Goal: Information Seeking & Learning: Check status

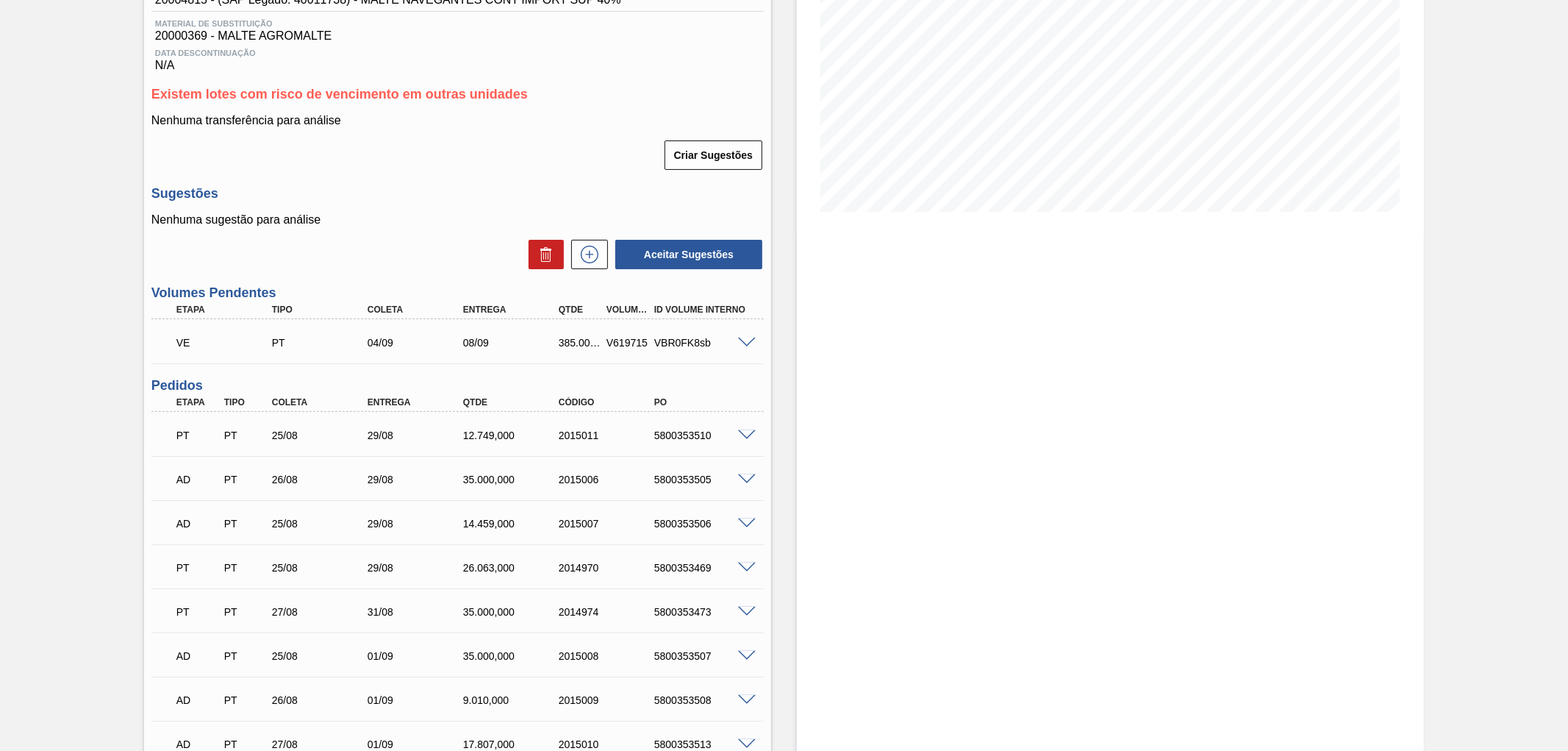
scroll to position [42, 0]
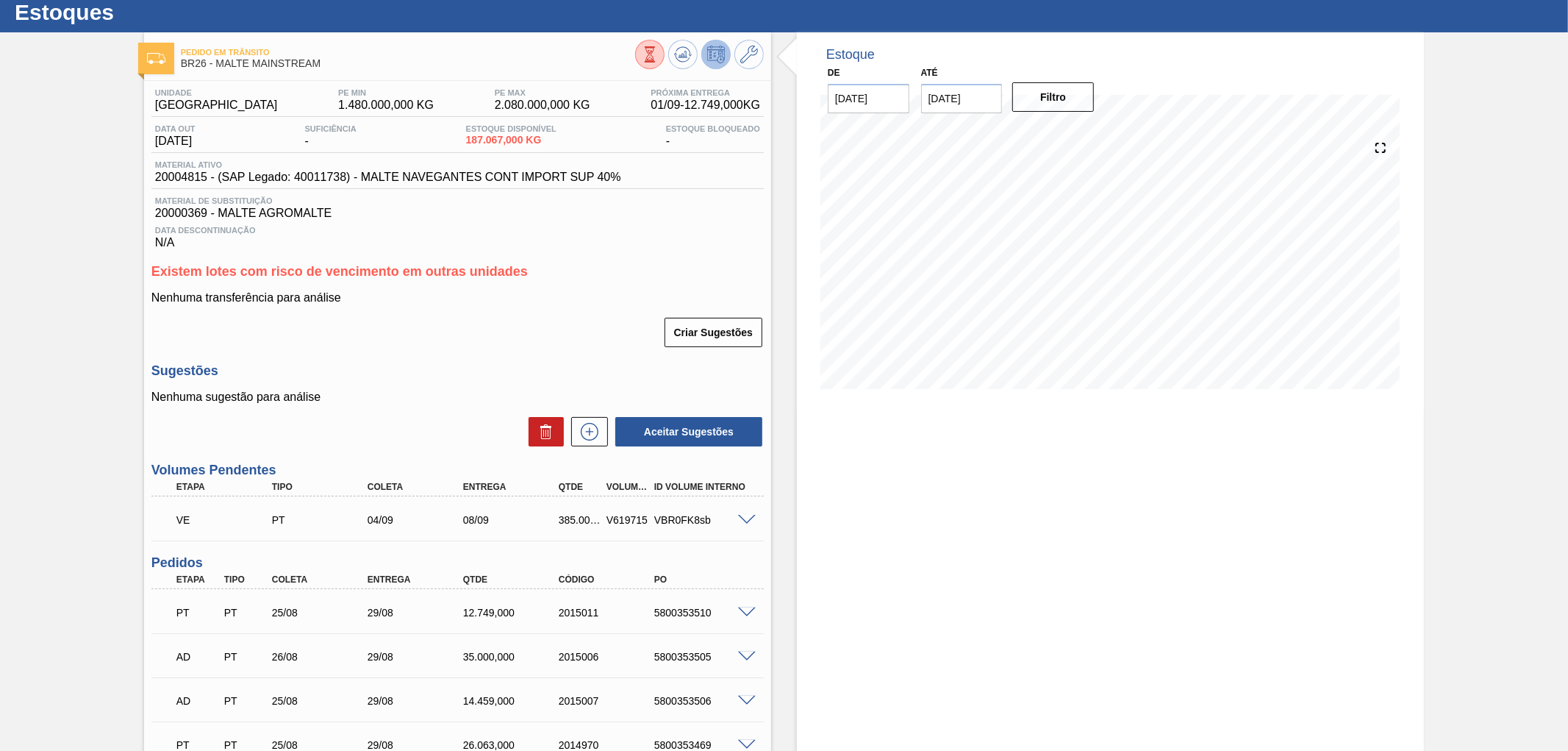
click at [746, 519] on span at bounding box center [747, 519] width 17 height 11
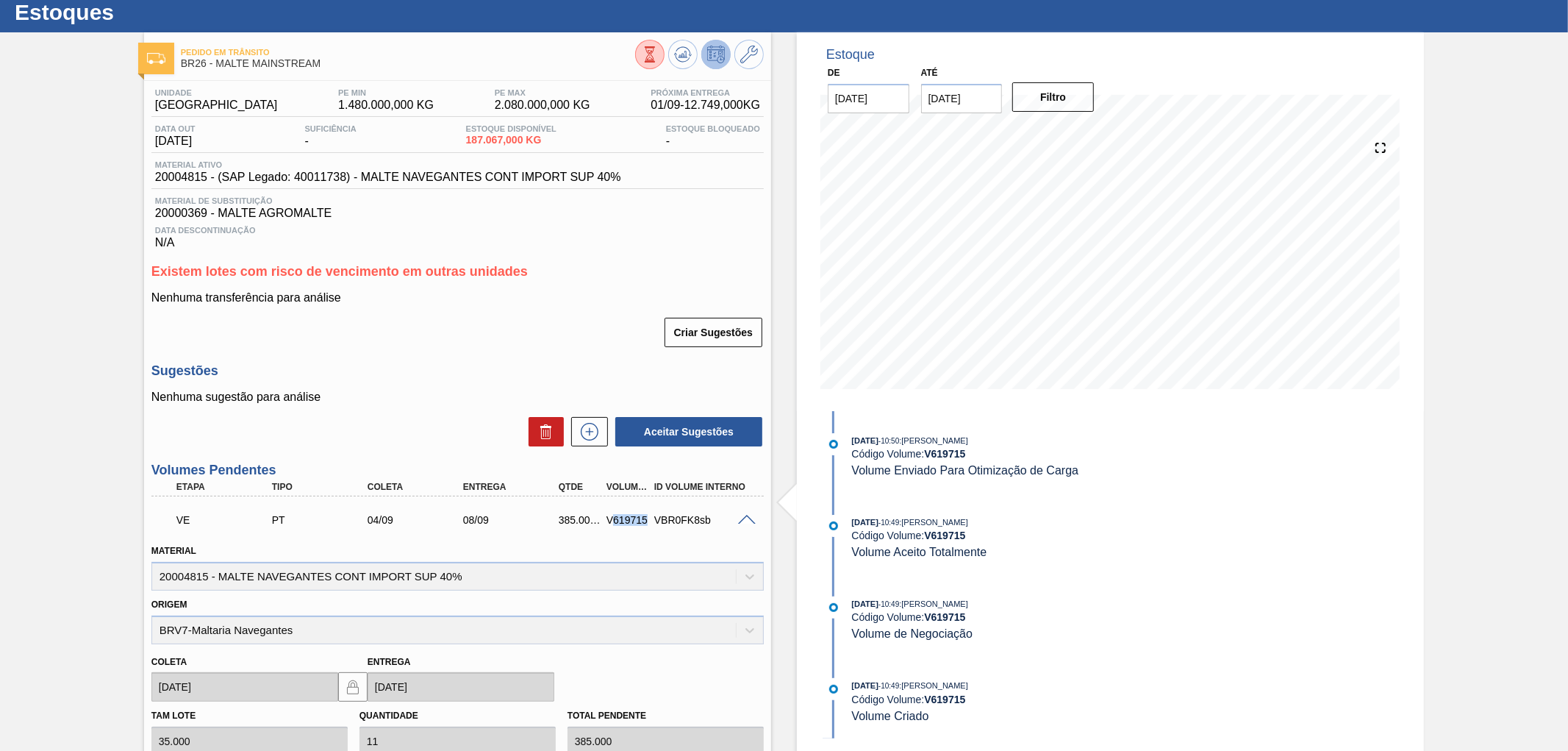
drag, startPoint x: 612, startPoint y: 516, endPoint x: 650, endPoint y: 515, distance: 38.0
click at [650, 515] on div "VE PT 04/09 08/09 385.000,000 V619715 VBR0FK8sb" at bounding box center [454, 518] width 573 height 29
copy div "619715"
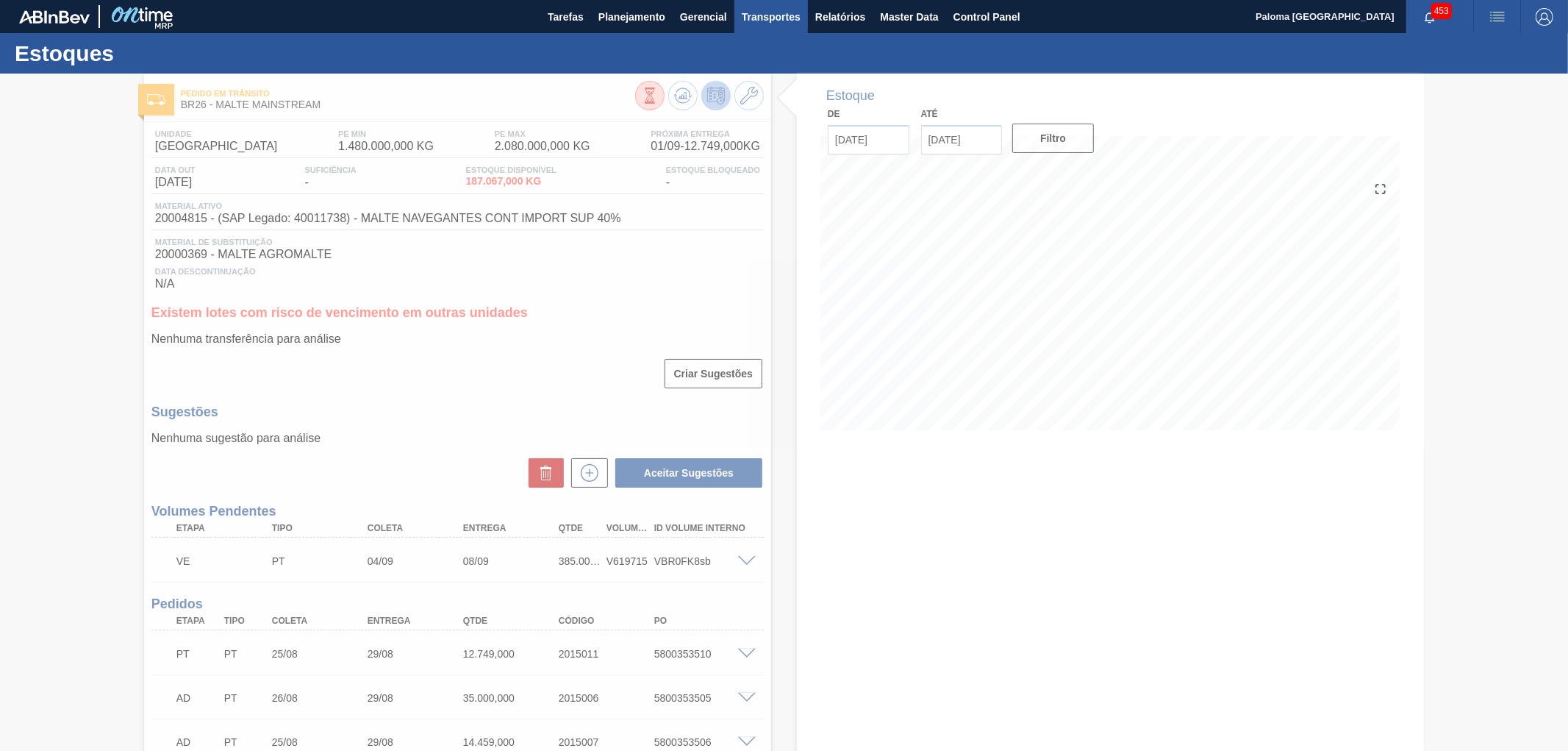
click at [770, 10] on span "Transportes" at bounding box center [771, 16] width 59 height 17
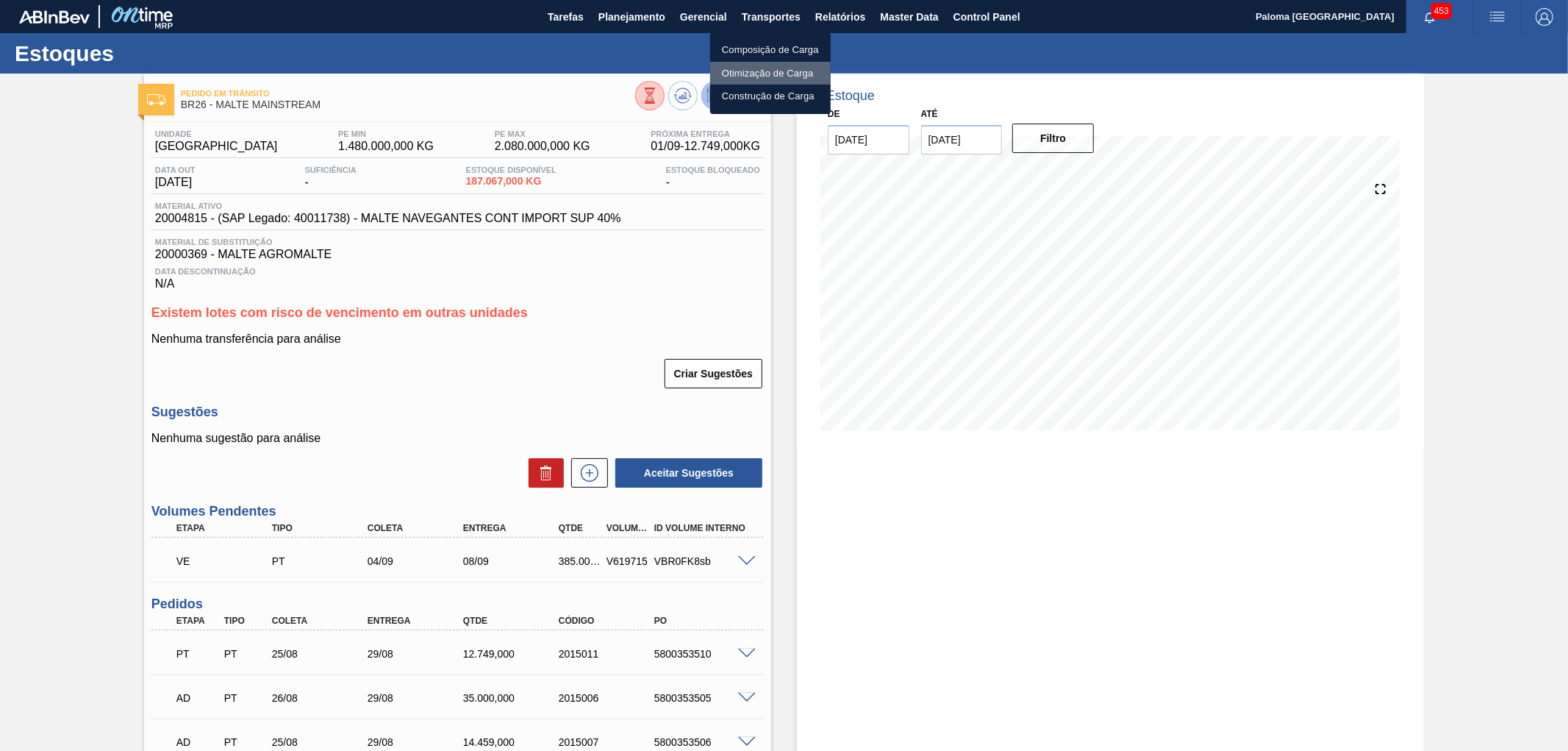
click at [783, 73] on li "Otimização de Carga" at bounding box center [770, 73] width 121 height 23
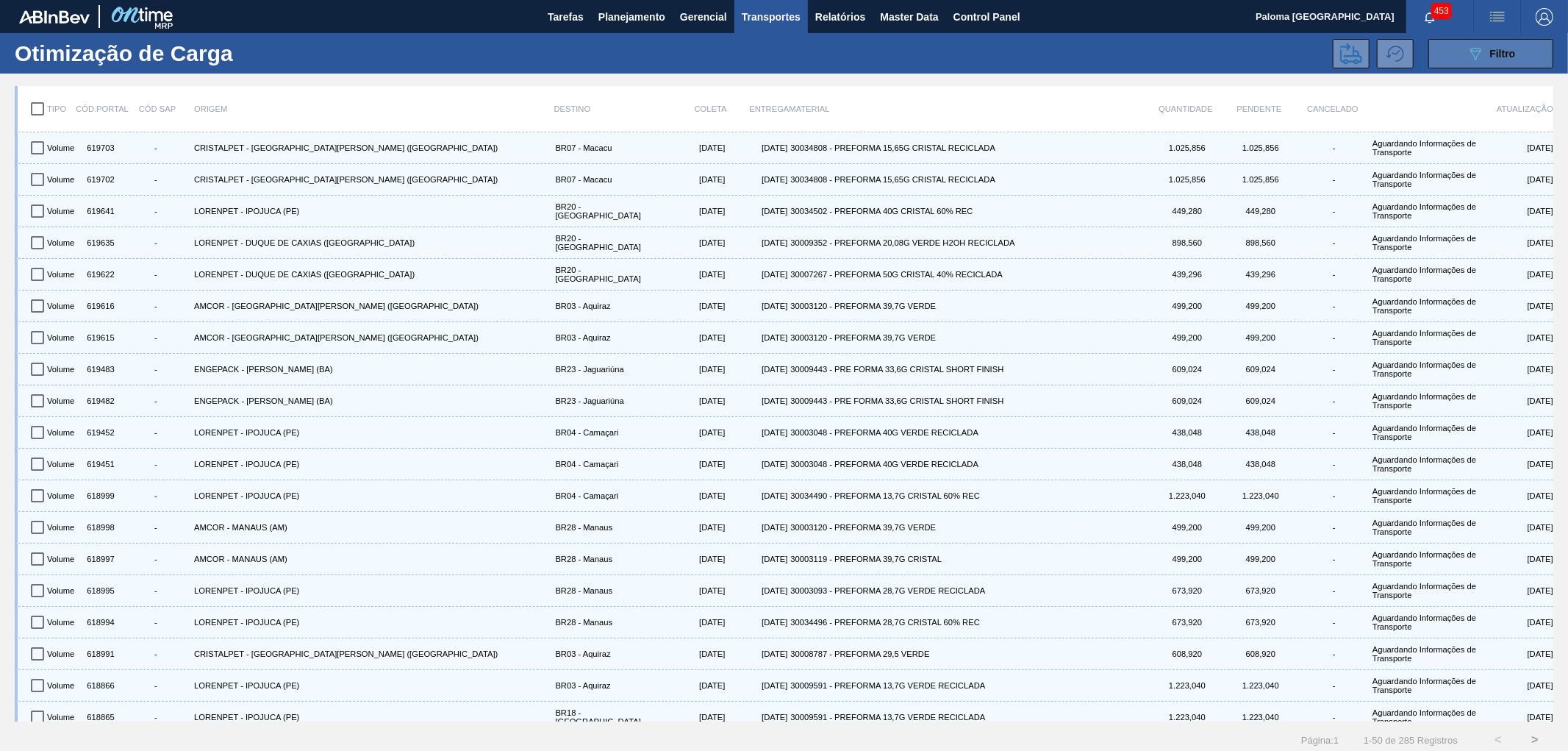
click at [1500, 60] on div "089F7B8B-B2A5-4AFE-B5C0-19BA573D28AC Filtro" at bounding box center [1491, 53] width 49 height 17
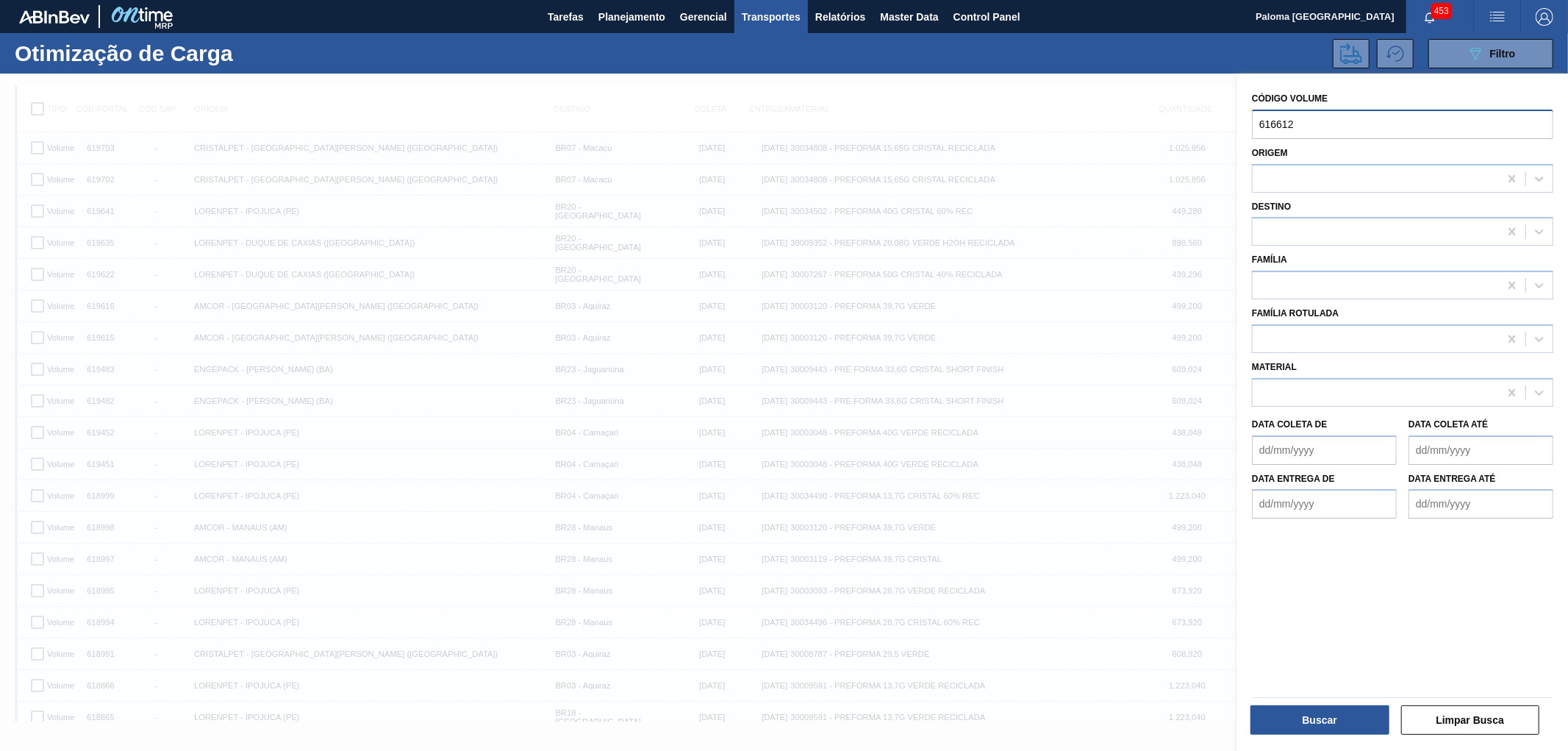
drag, startPoint x: 1324, startPoint y: 122, endPoint x: 1155, endPoint y: 123, distance: 169.0
click at [1237, 123] on div "089F7B8B-B2A5-4AFE-B5C0-19BA573D28AC Created with sketchtool. Código Volume 616…" at bounding box center [1402, 449] width 331 height 751
click at [1296, 128] on input "text" at bounding box center [1403, 125] width 301 height 29
paste input "619715"
type input "619715"
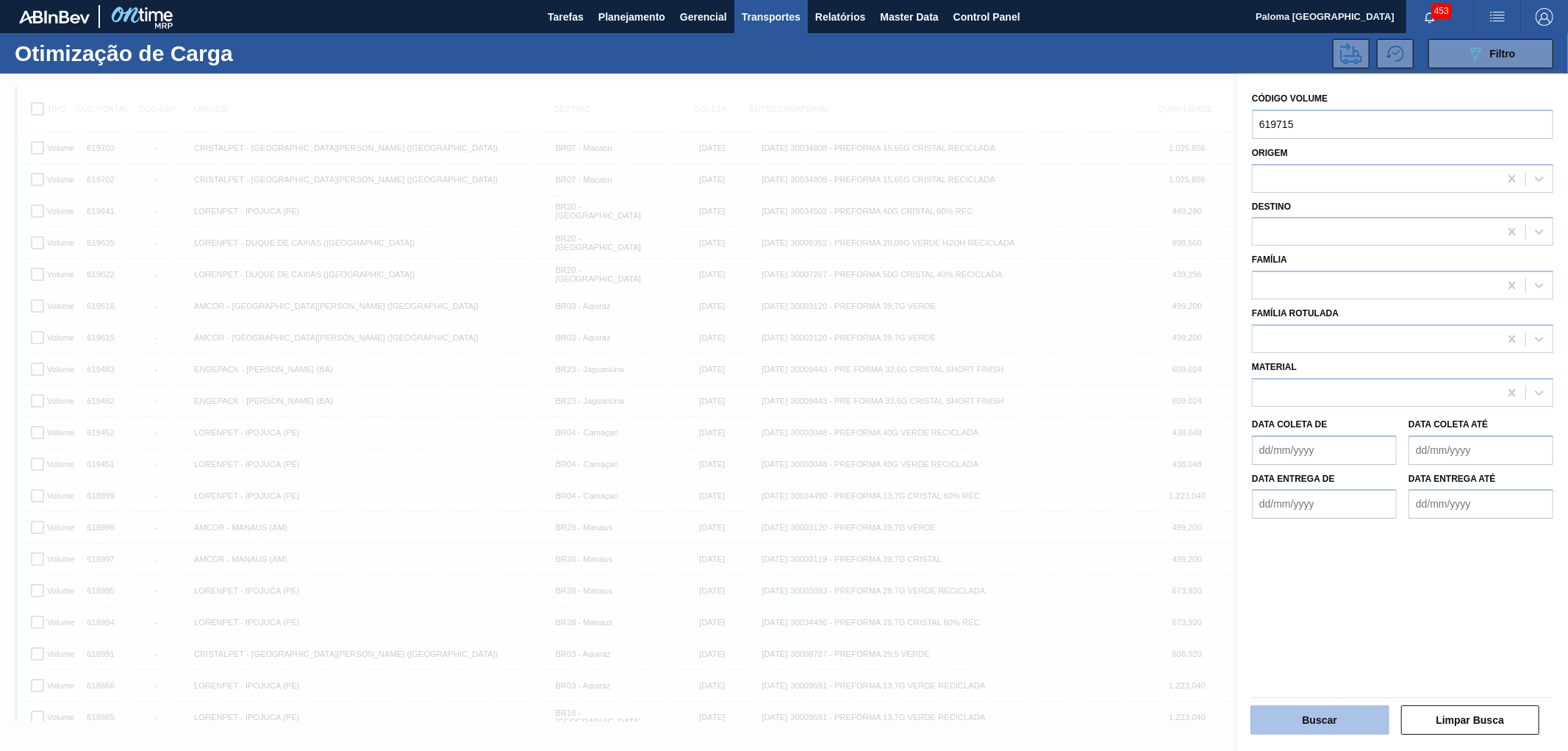
click at [1342, 715] on button "Buscar" at bounding box center [1320, 720] width 139 height 29
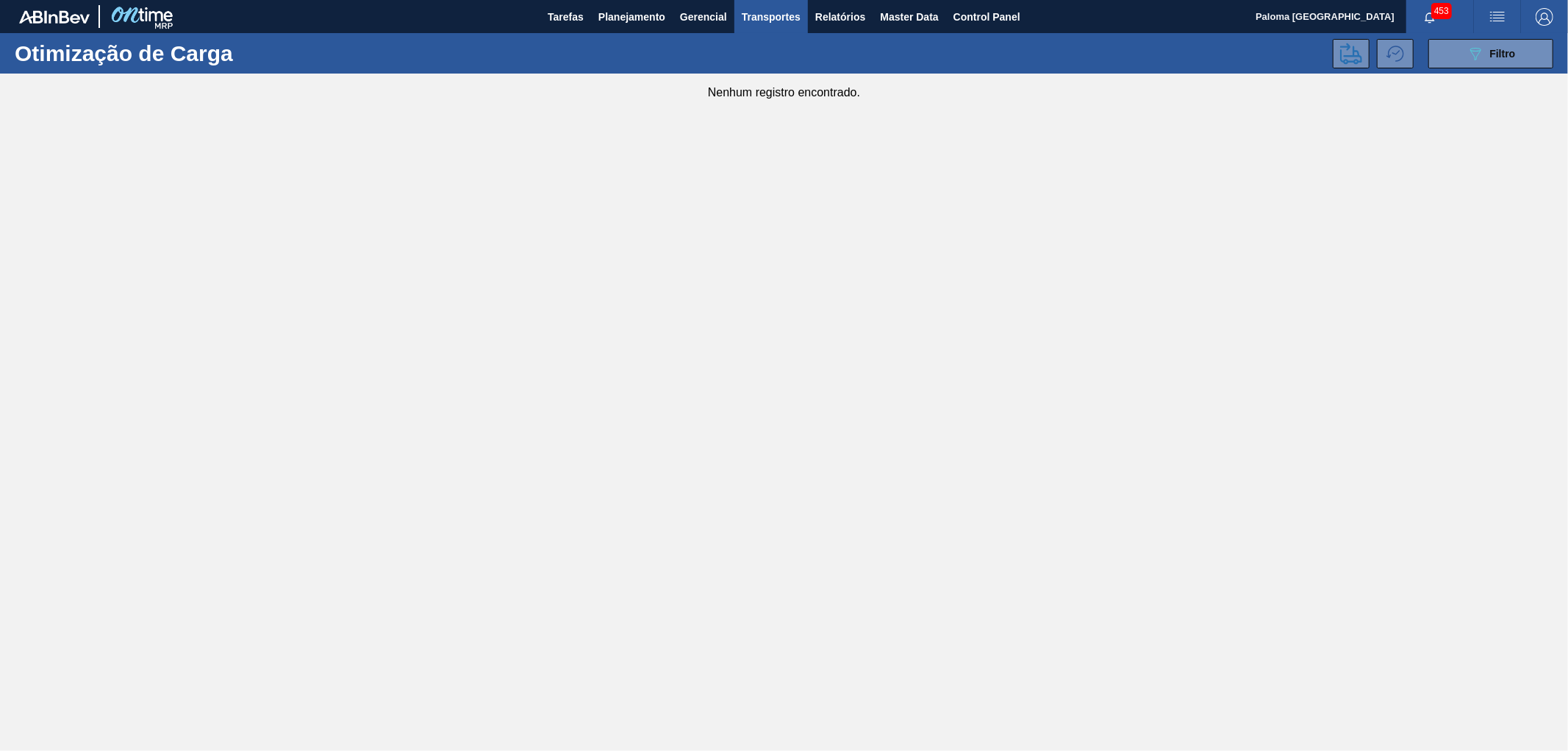
click at [768, 13] on span "Transportes" at bounding box center [771, 16] width 59 height 17
click at [762, 42] on li "Composição de Carga" at bounding box center [771, 50] width 121 height 23
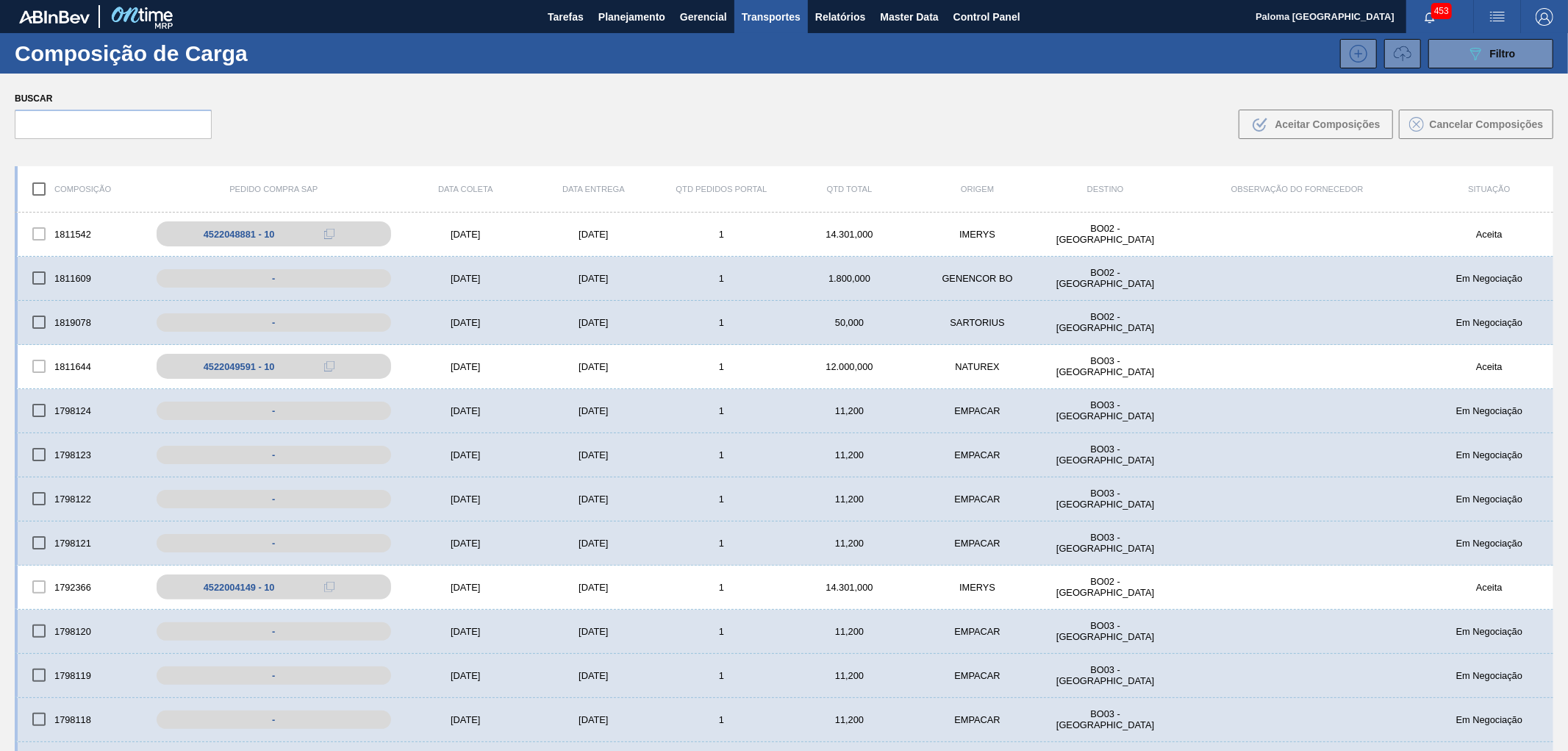
click at [772, 14] on span "Transportes" at bounding box center [771, 16] width 59 height 17
click at [730, 94] on li "Construção de Carga" at bounding box center [770, 97] width 121 height 23
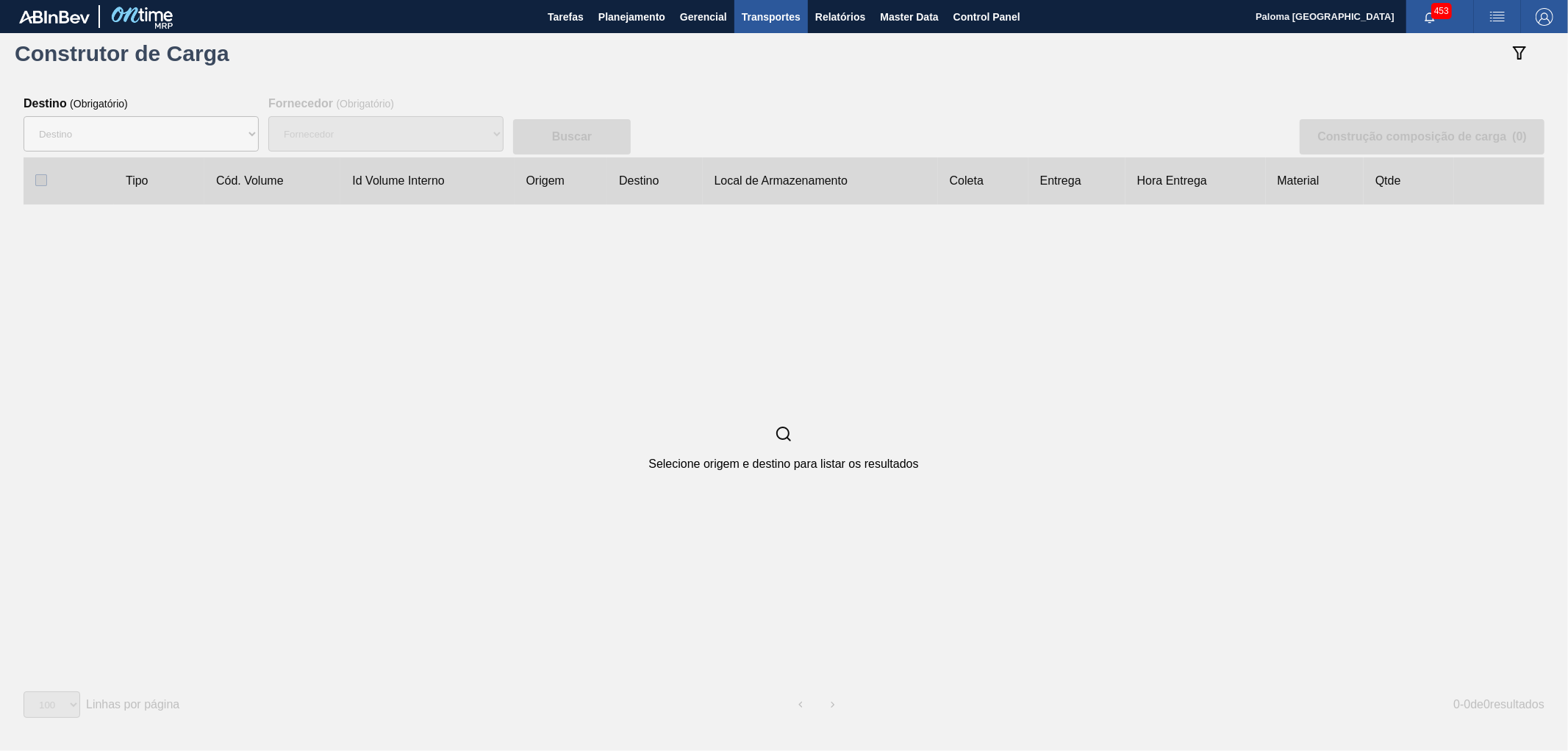
click at [763, 11] on span "Transportes" at bounding box center [771, 16] width 59 height 17
click at [0, 0] on li "Otimização de Carga" at bounding box center [0, 0] width 0 height 0
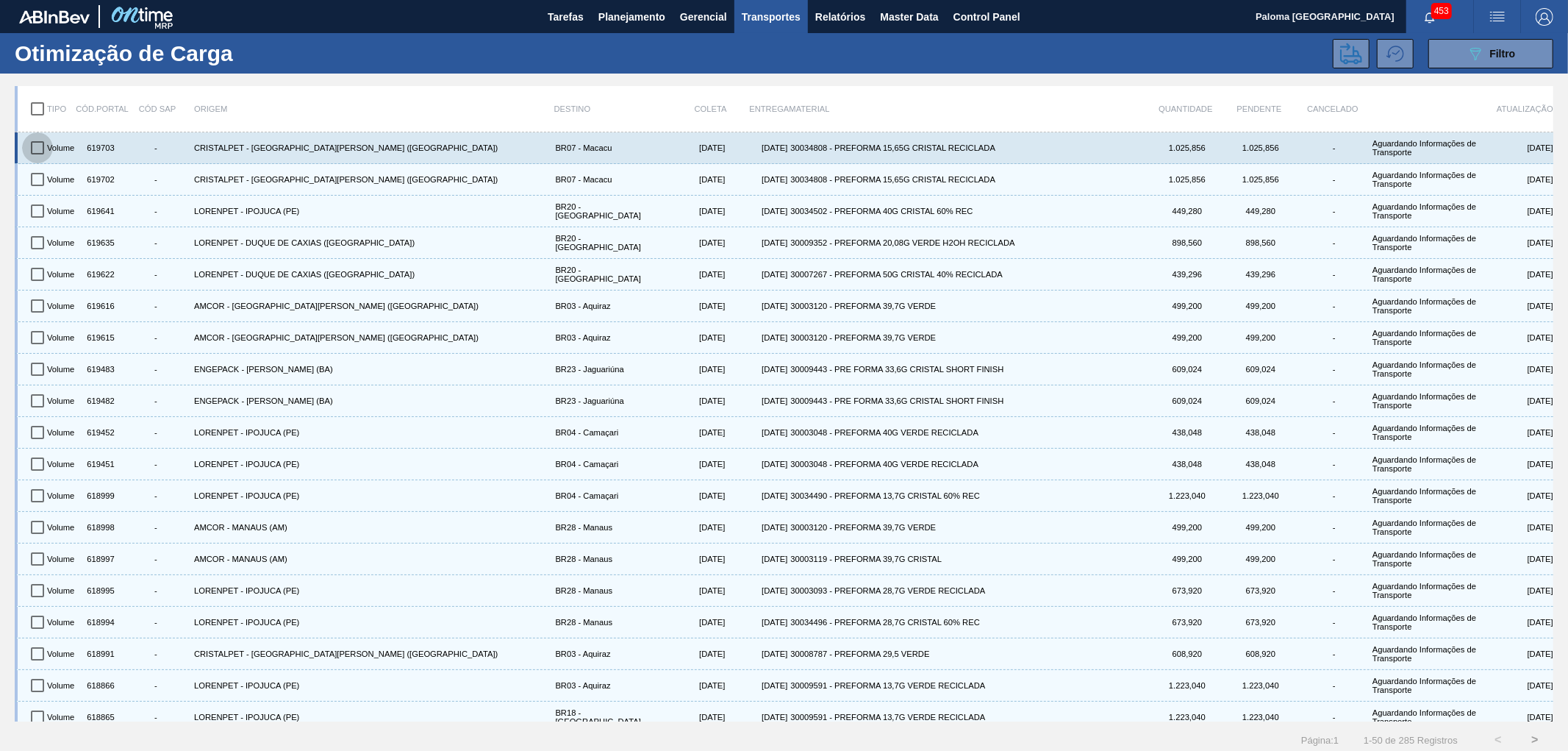
click at [30, 152] on input "checkbox" at bounding box center [38, 148] width 31 height 31
click at [41, 141] on input "checkbox" at bounding box center [38, 148] width 31 height 31
checkbox input "false"
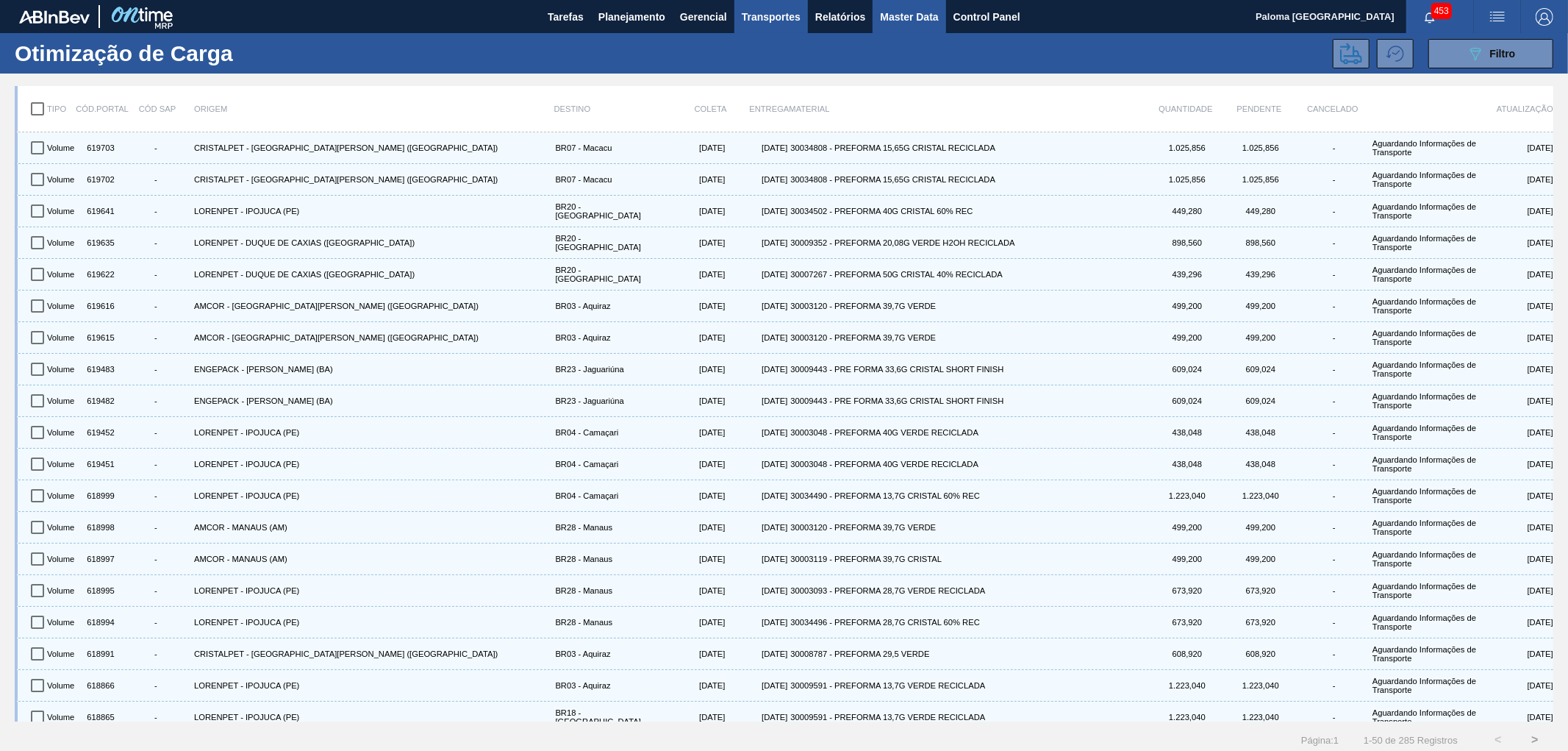
click at [910, 14] on span "Master Data" at bounding box center [909, 16] width 58 height 17
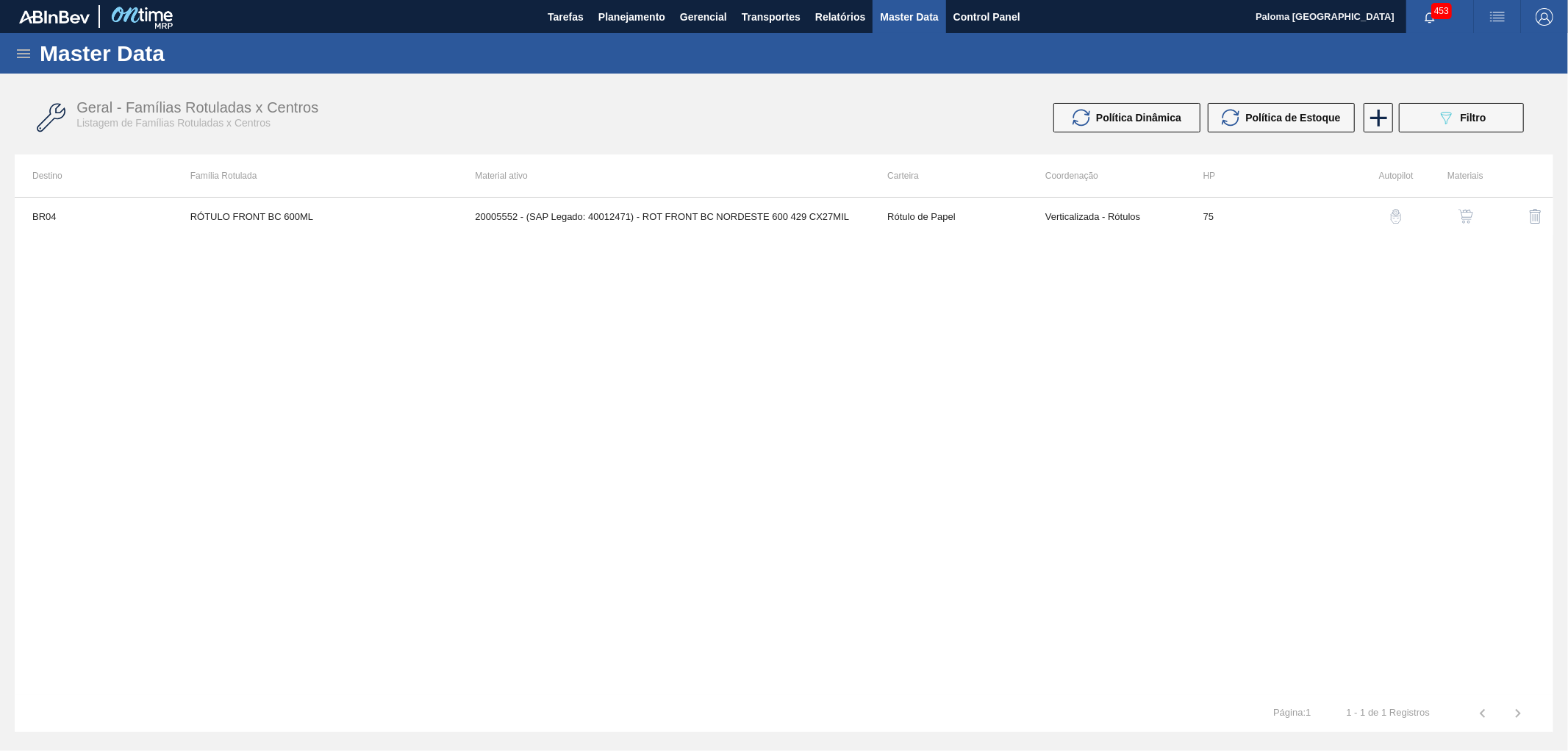
click at [24, 48] on icon at bounding box center [23, 53] width 17 height 17
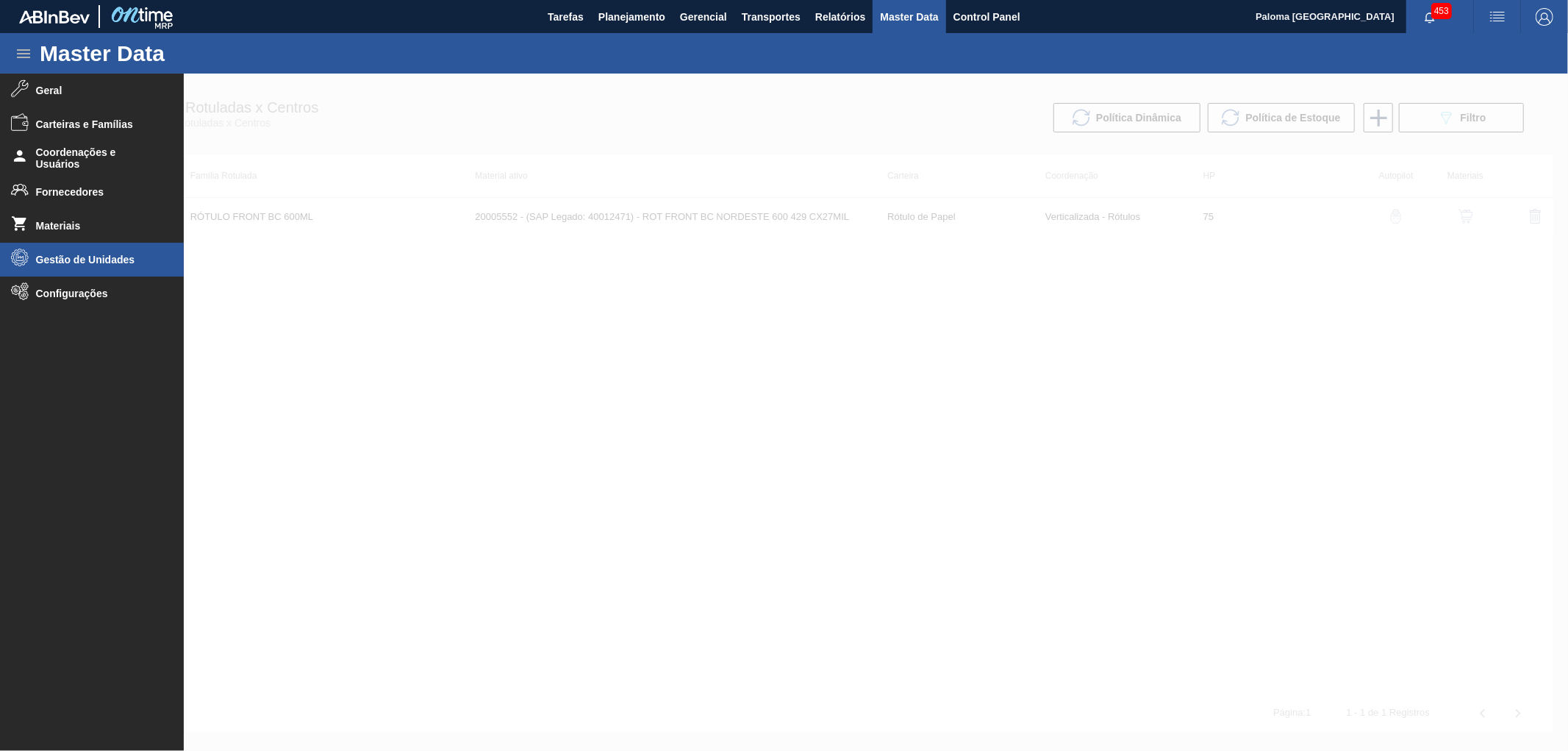
click at [71, 273] on li "Gestão de Unidades" at bounding box center [92, 259] width 183 height 34
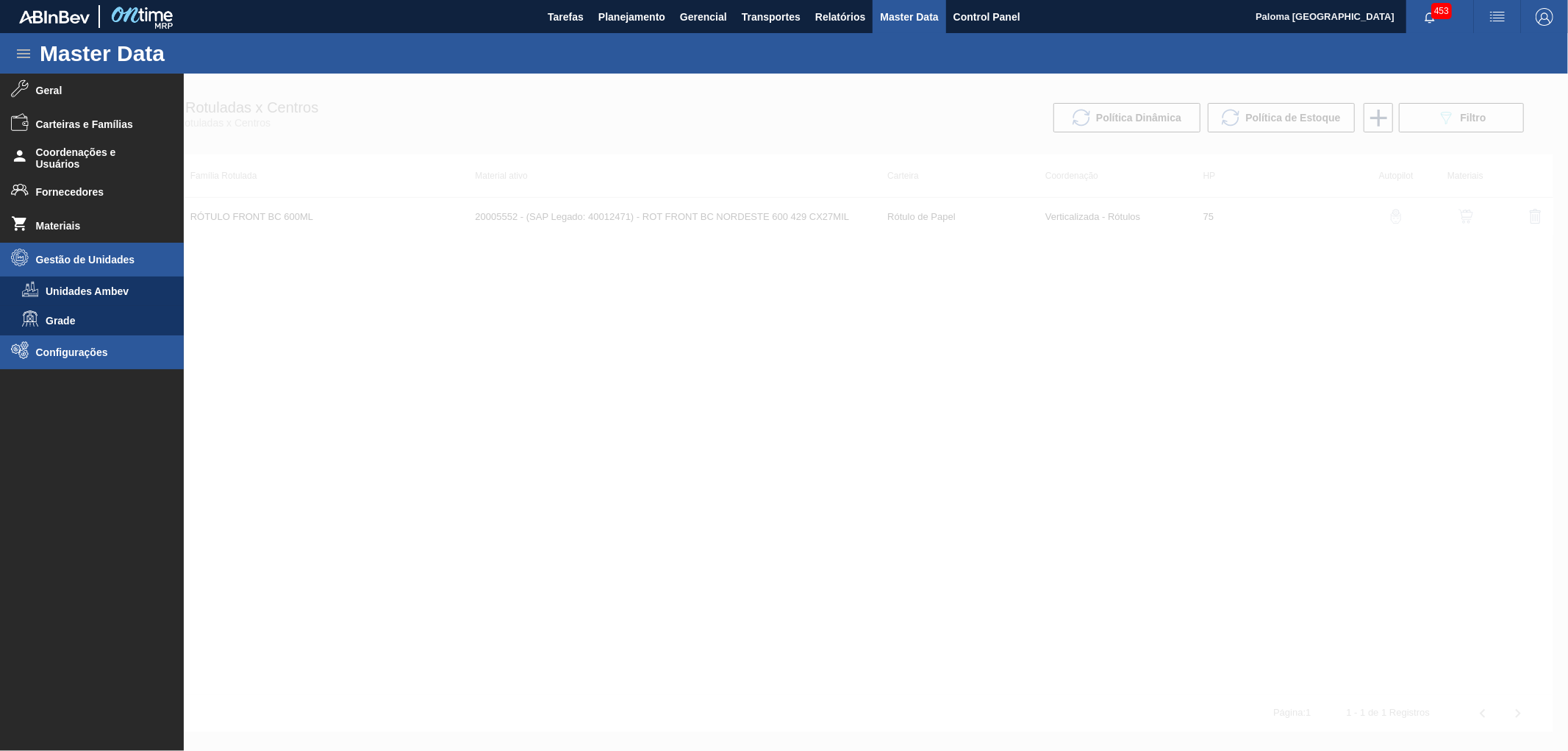
click at [69, 345] on li "Configurações" at bounding box center [92, 351] width 183 height 34
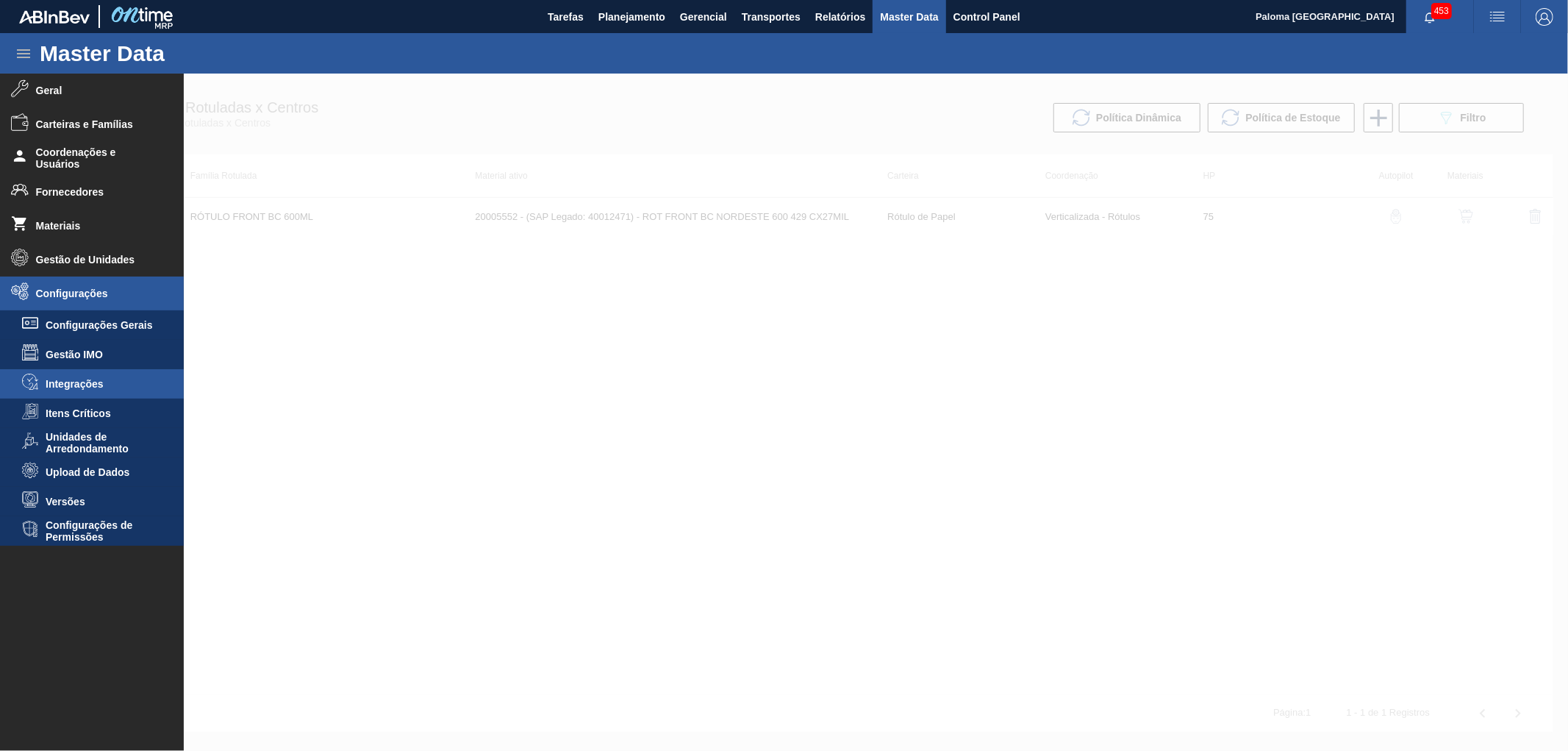
click at [79, 384] on span "Integrações" at bounding box center [101, 384] width 113 height 12
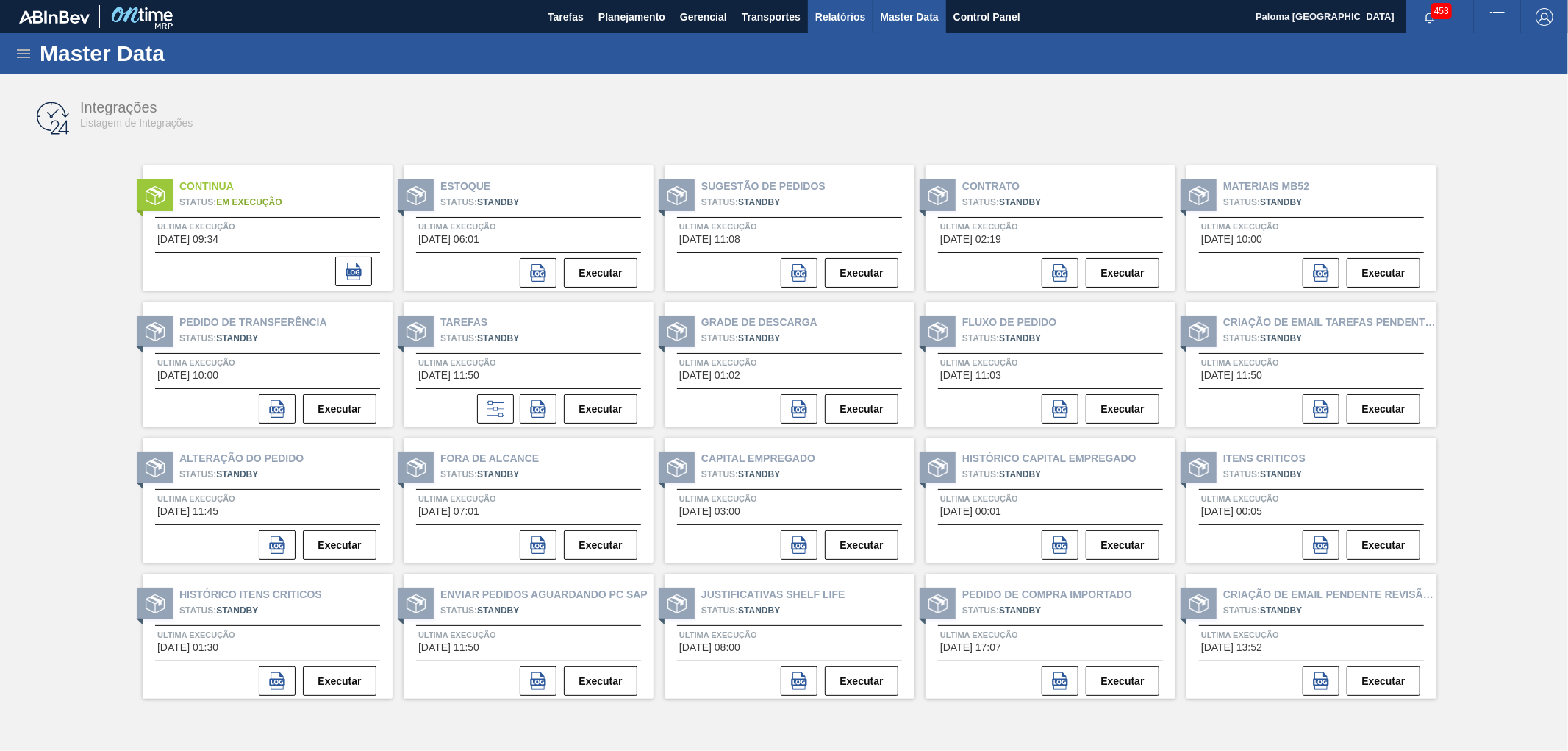
click at [829, 18] on span "Relatórios" at bounding box center [840, 16] width 50 height 17
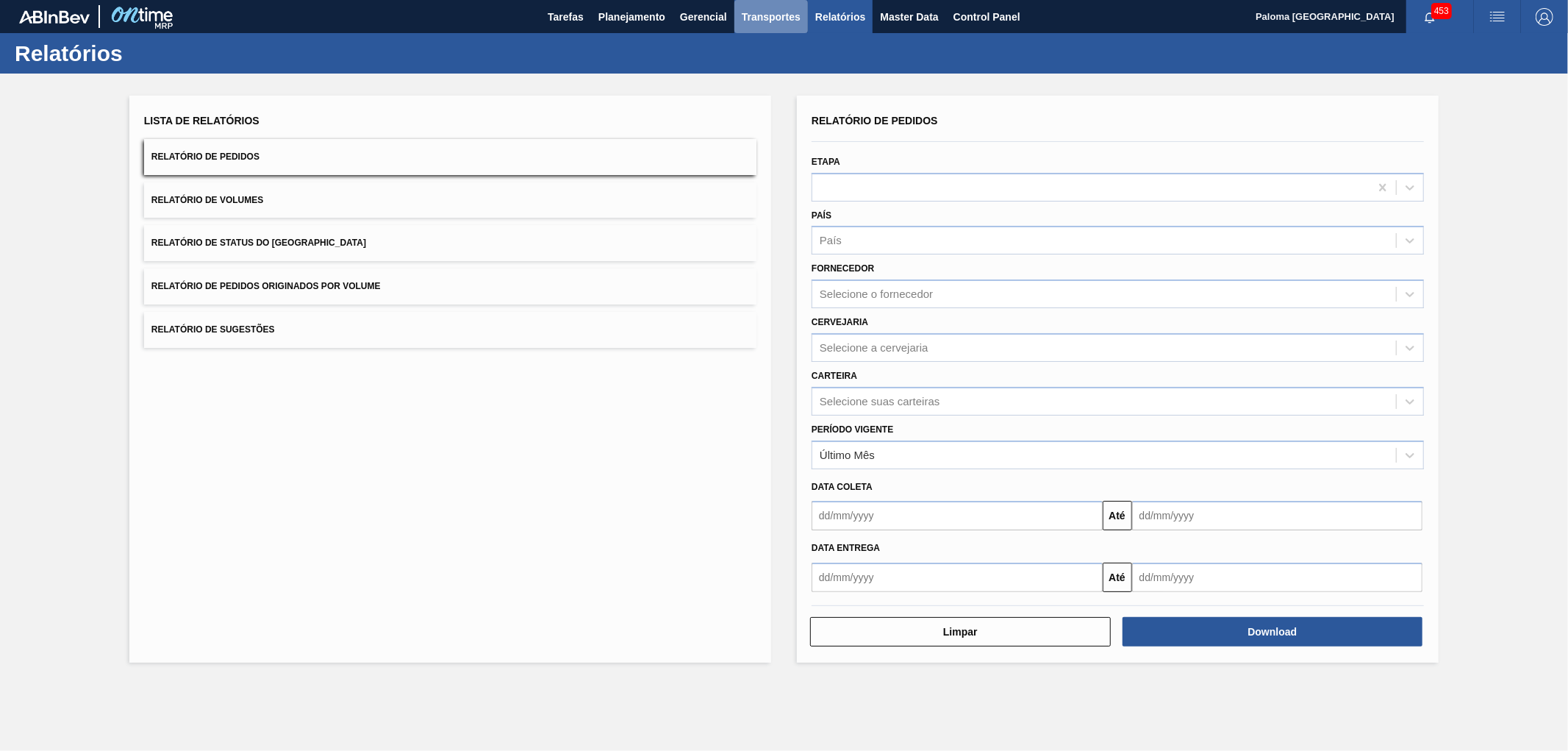
click at [780, 12] on span "Transportes" at bounding box center [771, 16] width 59 height 17
click at [763, 53] on li "Composição de Carga" at bounding box center [771, 50] width 121 height 23
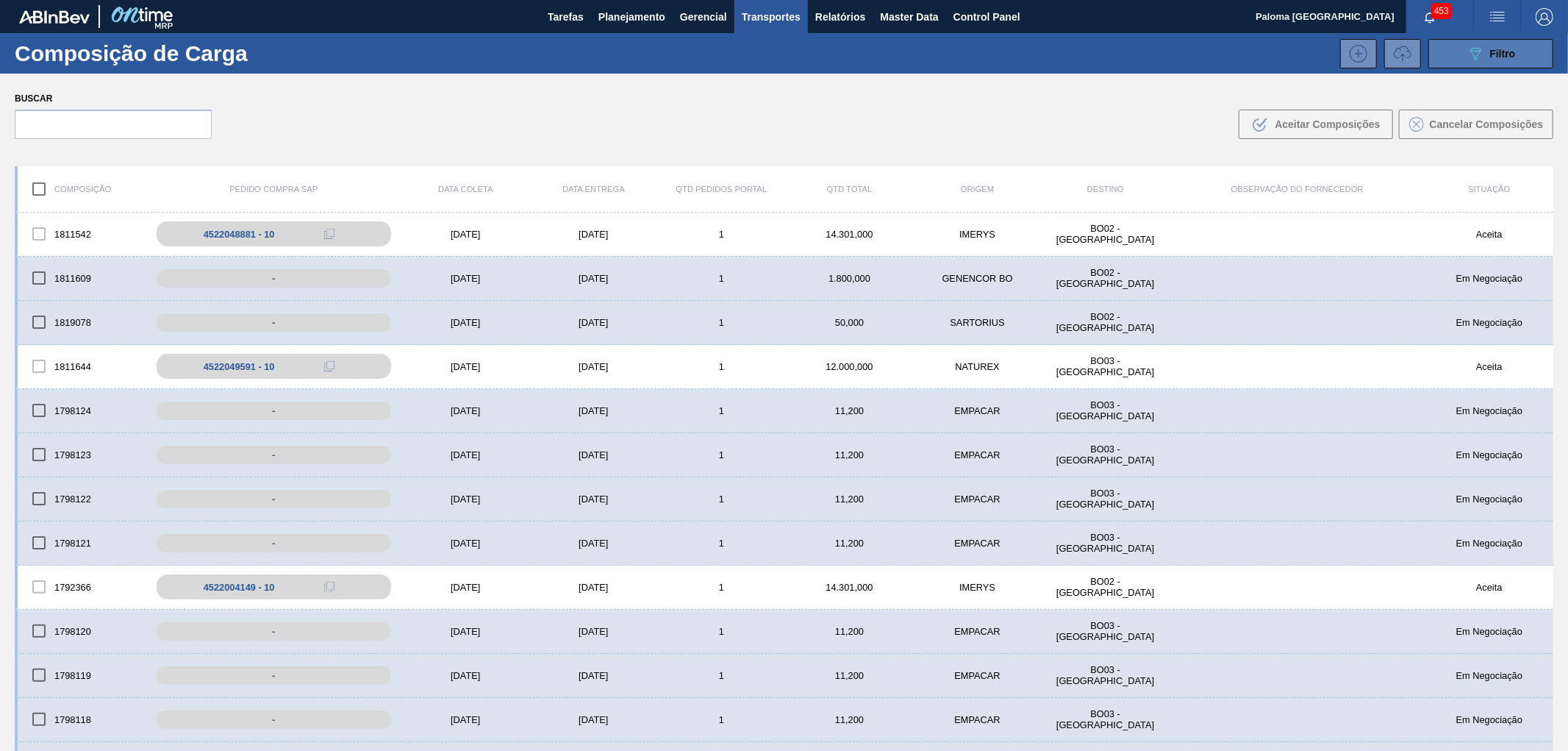
click at [1451, 63] on button "089F7B8B-B2A5-4AFE-B5C0-19BA573D28AC Filtro" at bounding box center [1491, 53] width 125 height 29
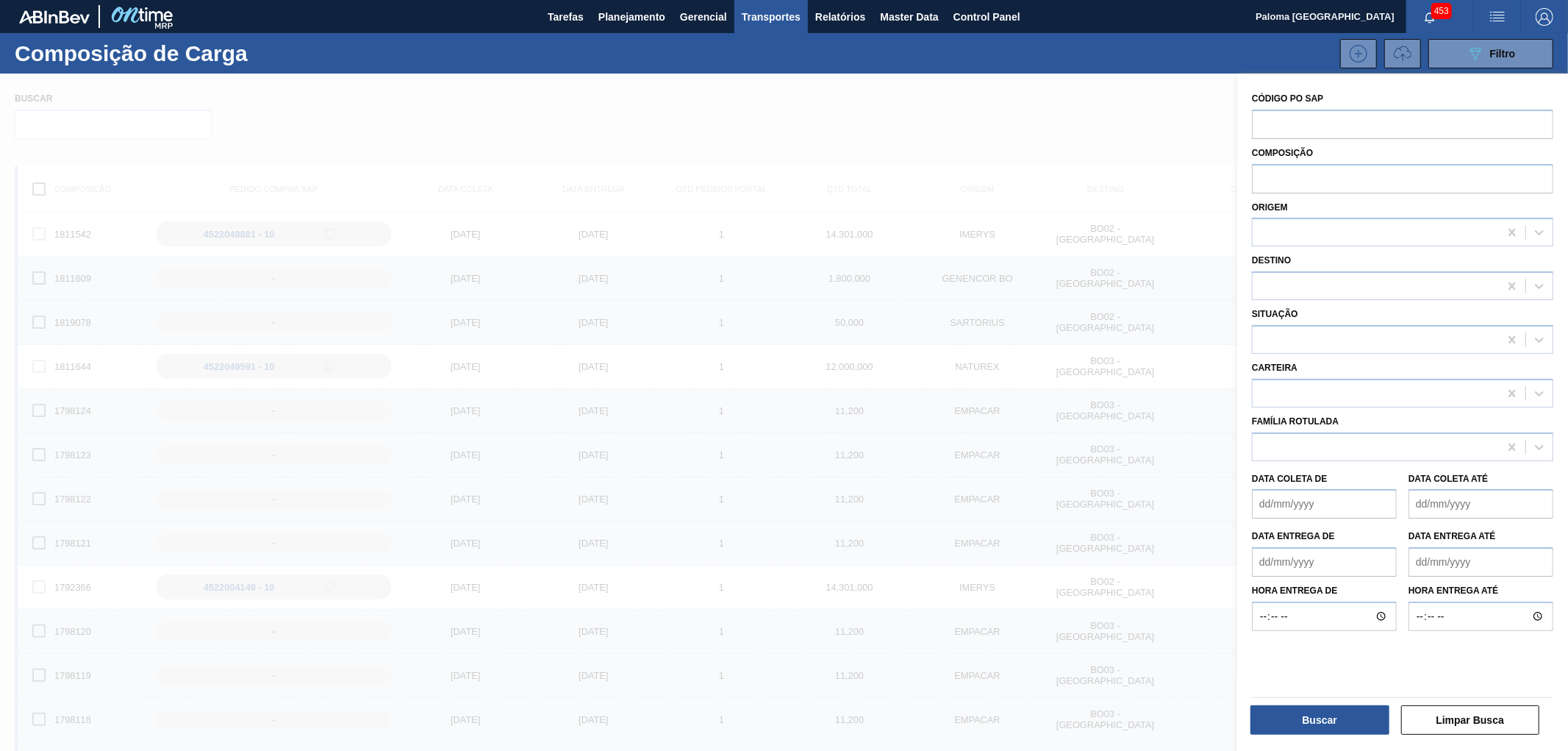
click at [1119, 134] on div at bounding box center [784, 449] width 1568 height 751
click at [1199, 63] on div "089F7B8B-B2A5-4AFE-B5C0-19BA573D28AC Filtro" at bounding box center [911, 53] width 1299 height 29
click at [762, 16] on span "Transportes" at bounding box center [771, 16] width 59 height 17
click at [755, 70] on li "Otimização de Carga" at bounding box center [770, 73] width 121 height 23
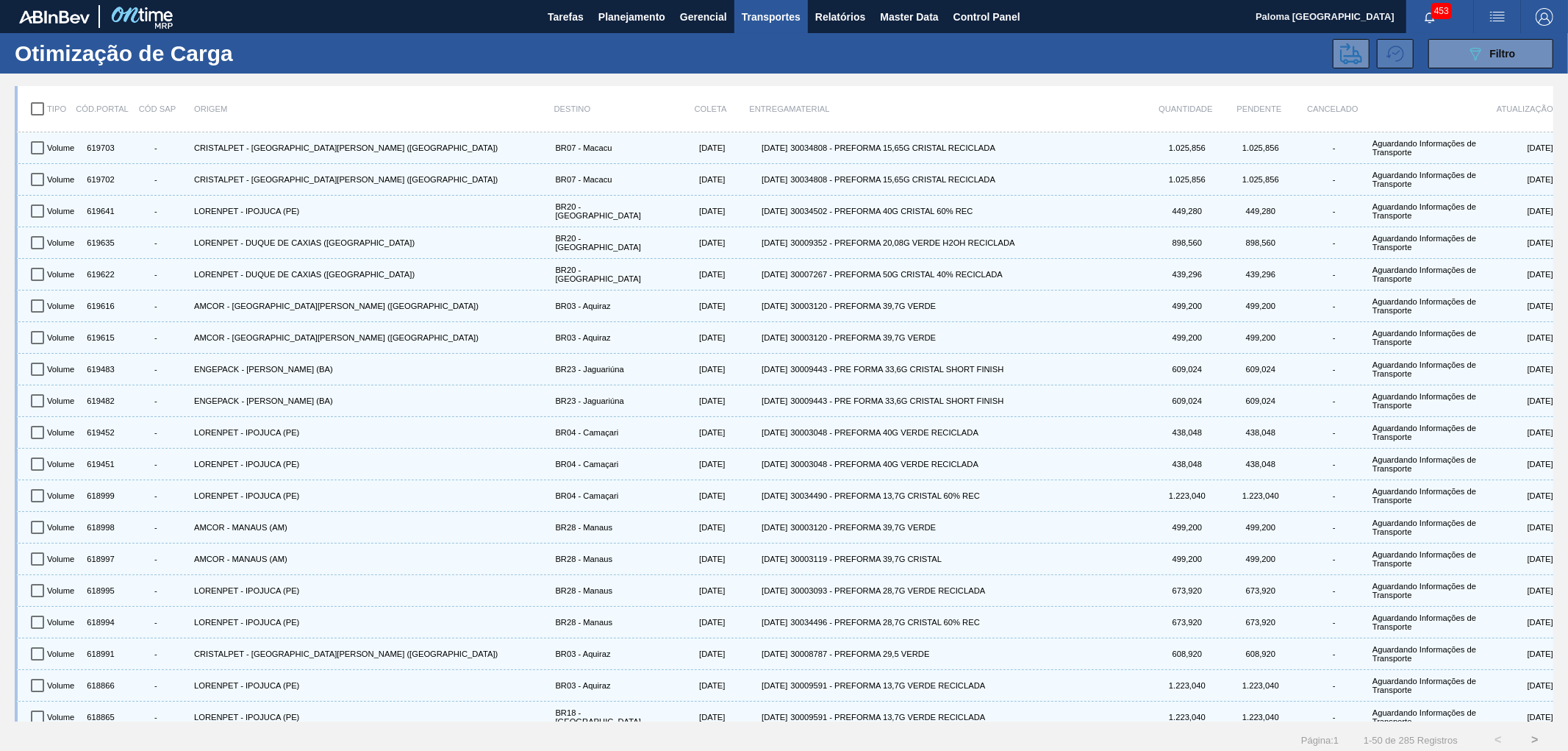
click at [1387, 56] on icon at bounding box center [1395, 53] width 17 height 17
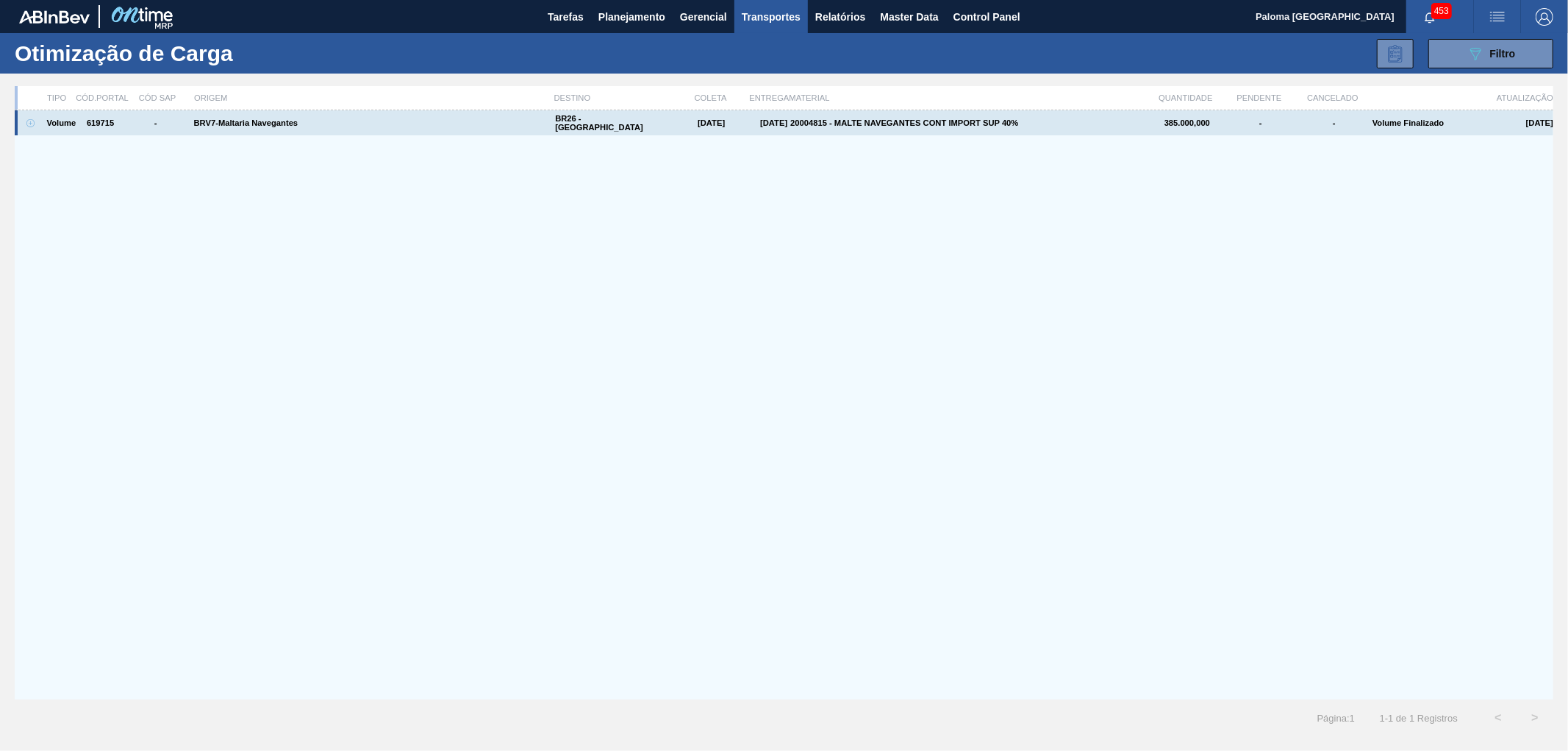
click at [71, 122] on div "Volume" at bounding box center [63, 123] width 37 height 25
click at [27, 119] on icon at bounding box center [30, 123] width 8 height 8
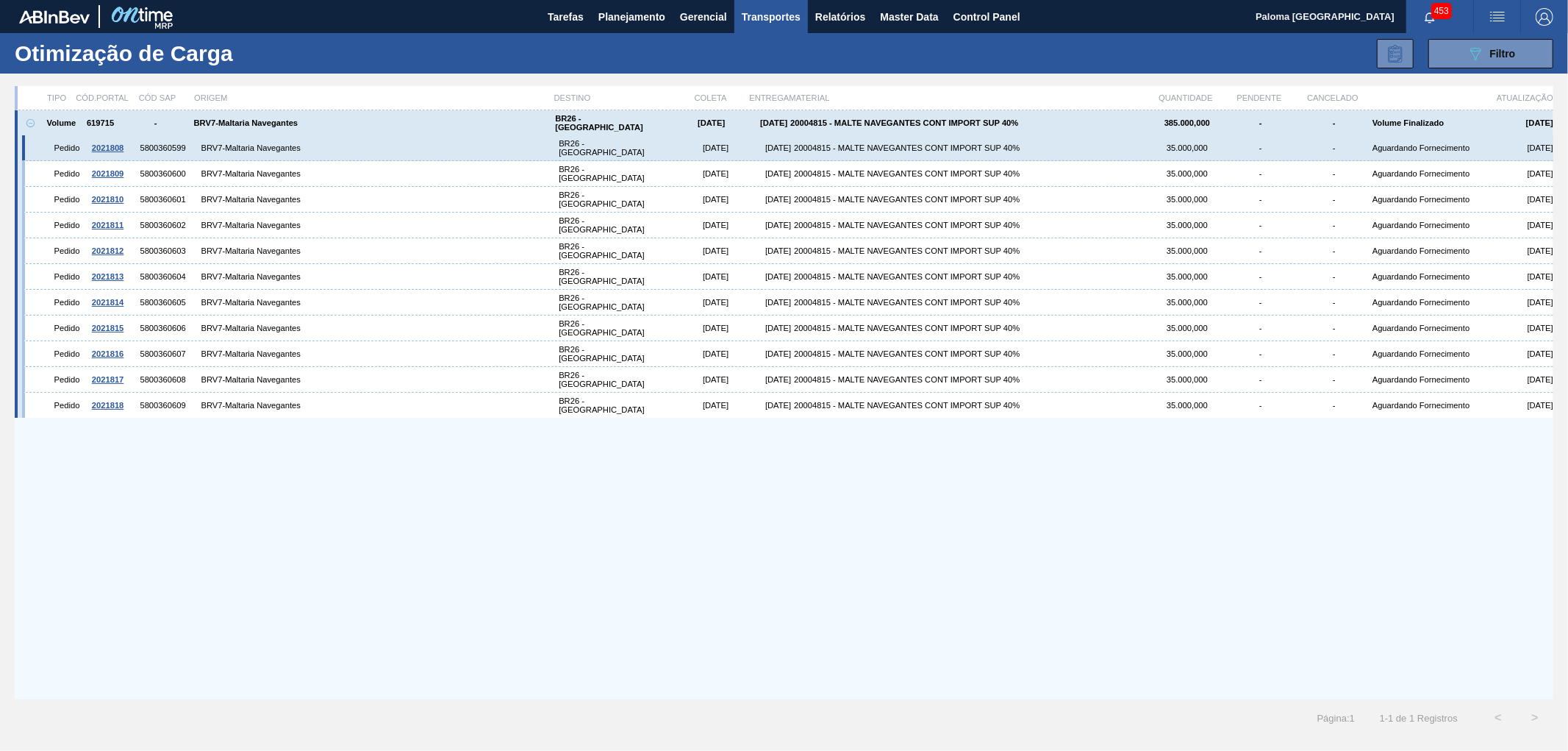
click at [110, 144] on div "2021808" at bounding box center [108, 148] width 33 height 9
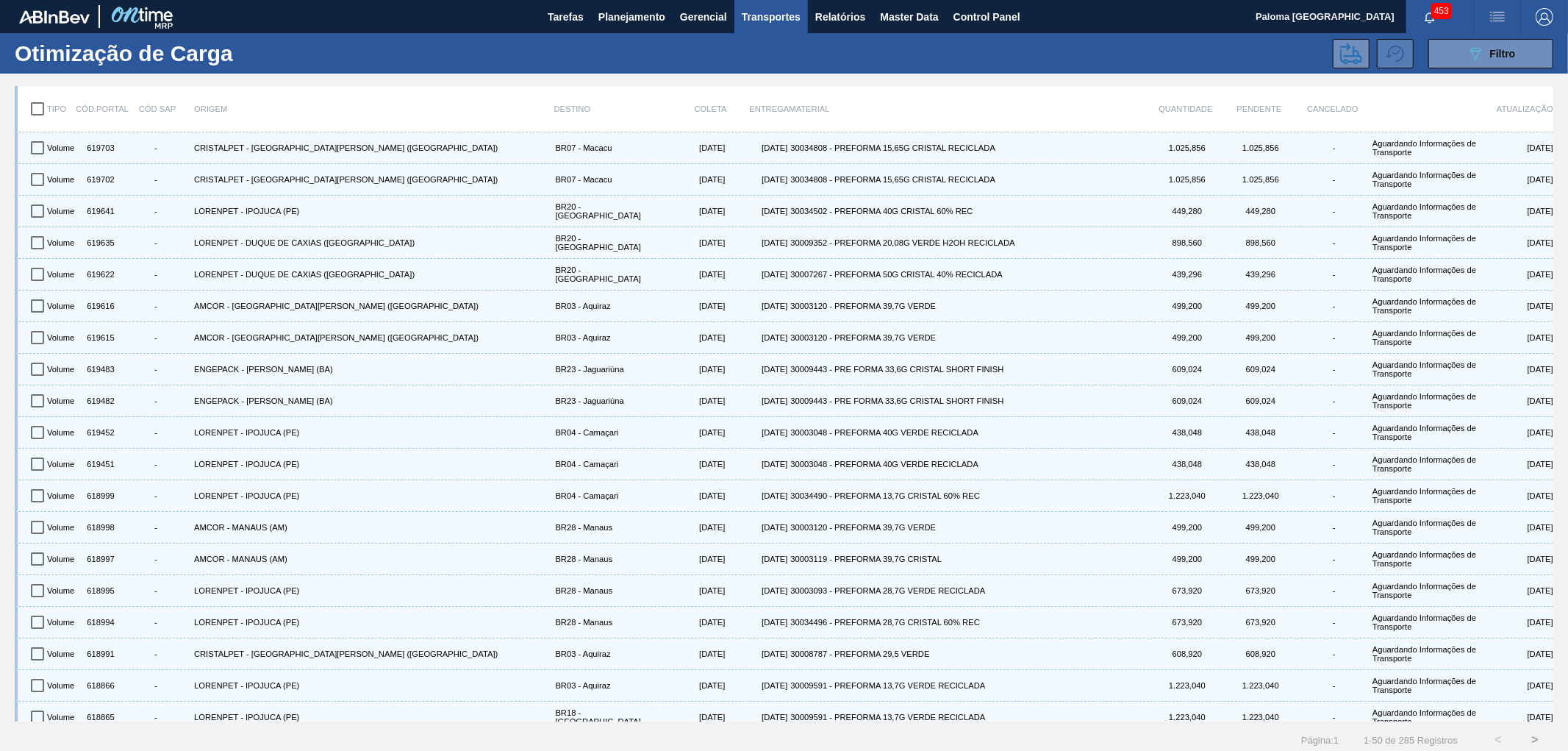
click at [1409, 64] on button at bounding box center [1395, 53] width 37 height 29
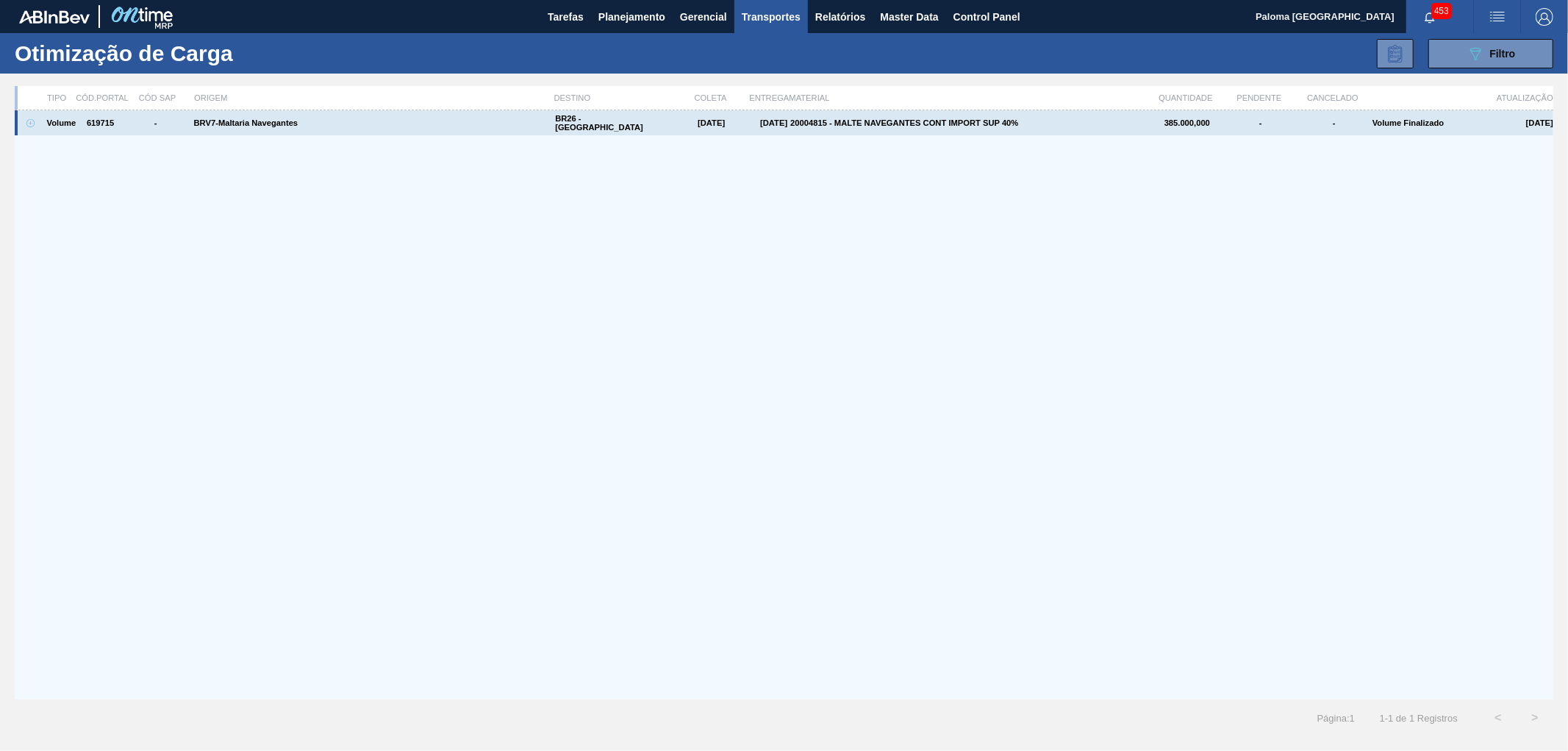
click at [32, 119] on icon at bounding box center [30, 123] width 8 height 8
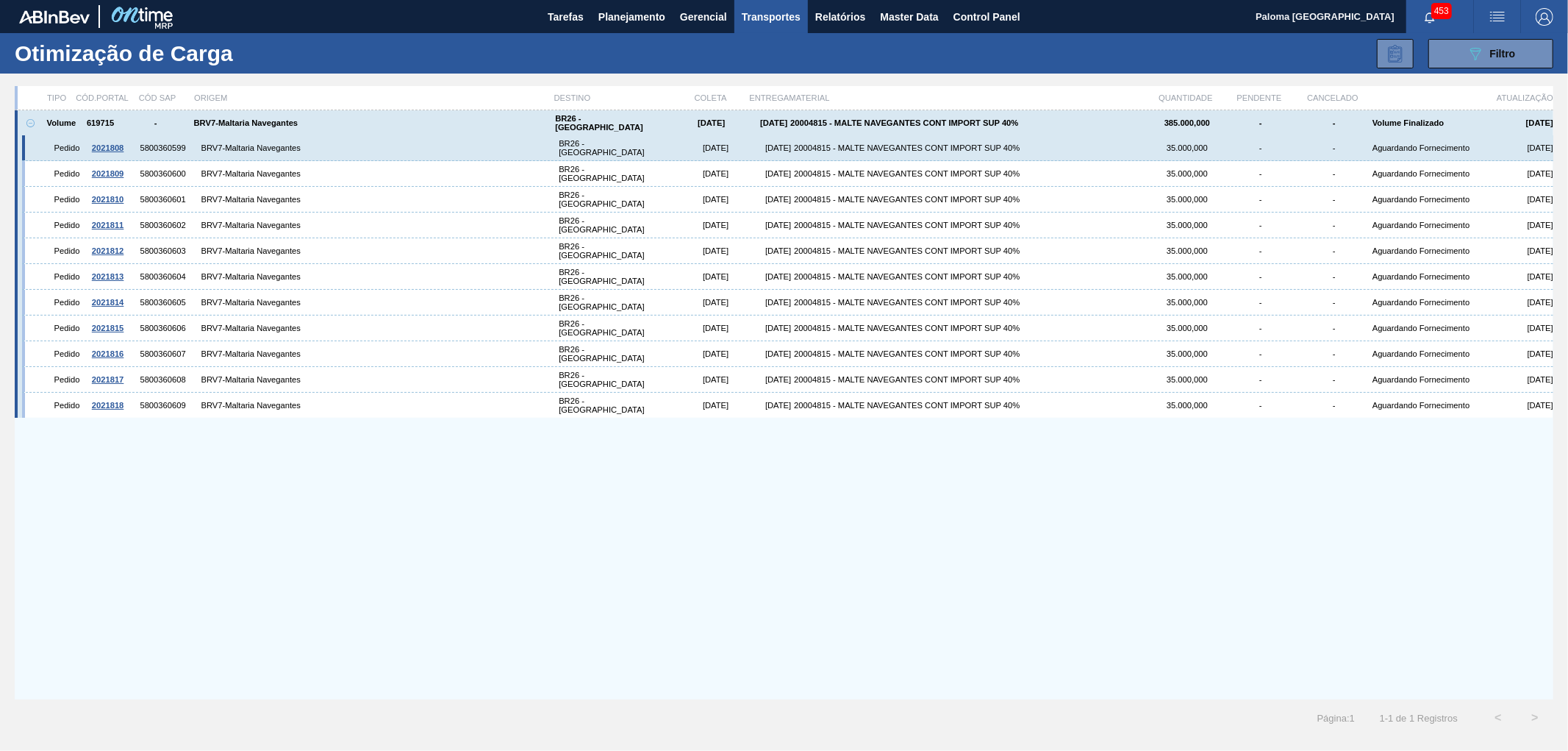
click at [111, 144] on div "2021808" at bounding box center [108, 148] width 33 height 9
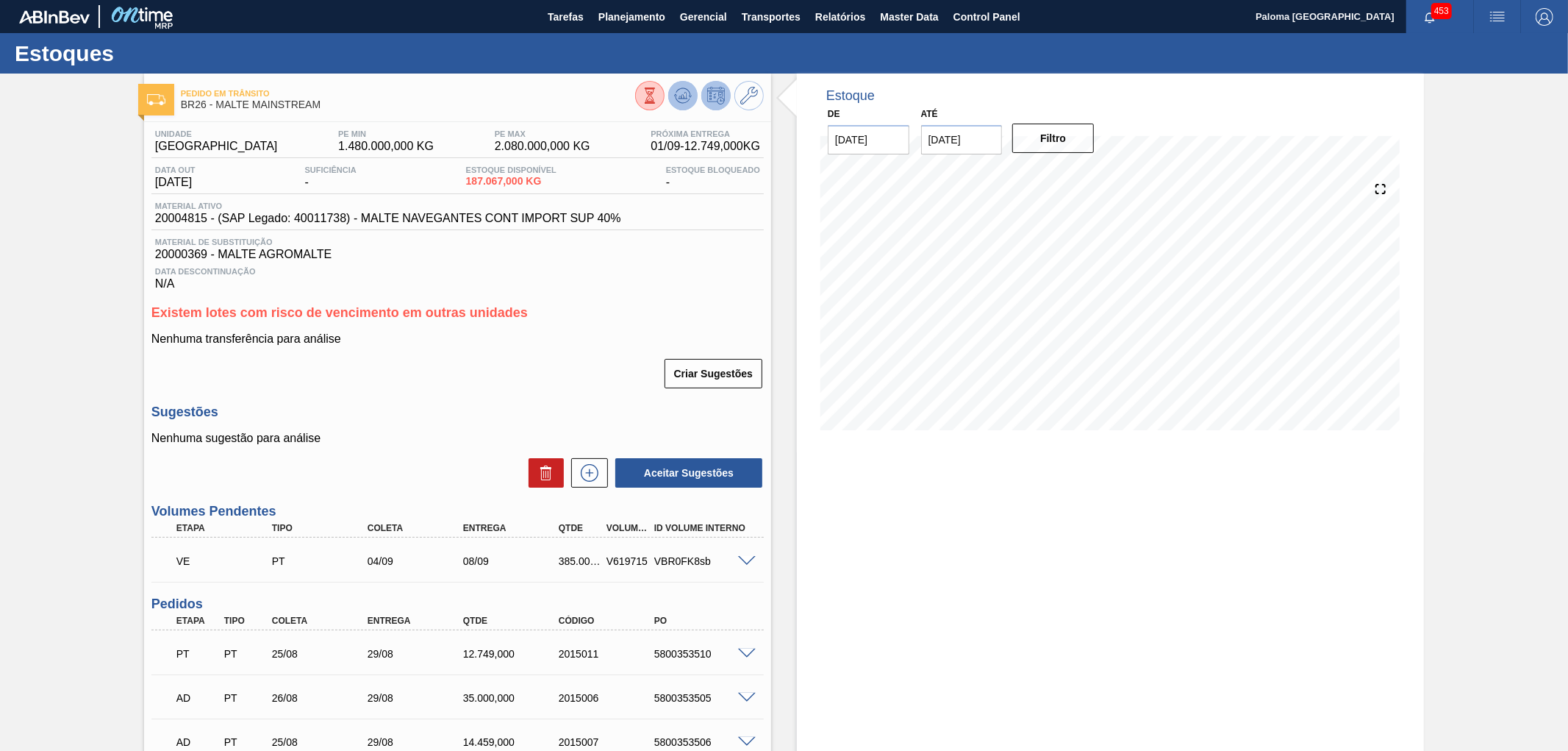
click at [674, 103] on icon at bounding box center [683, 96] width 17 height 17
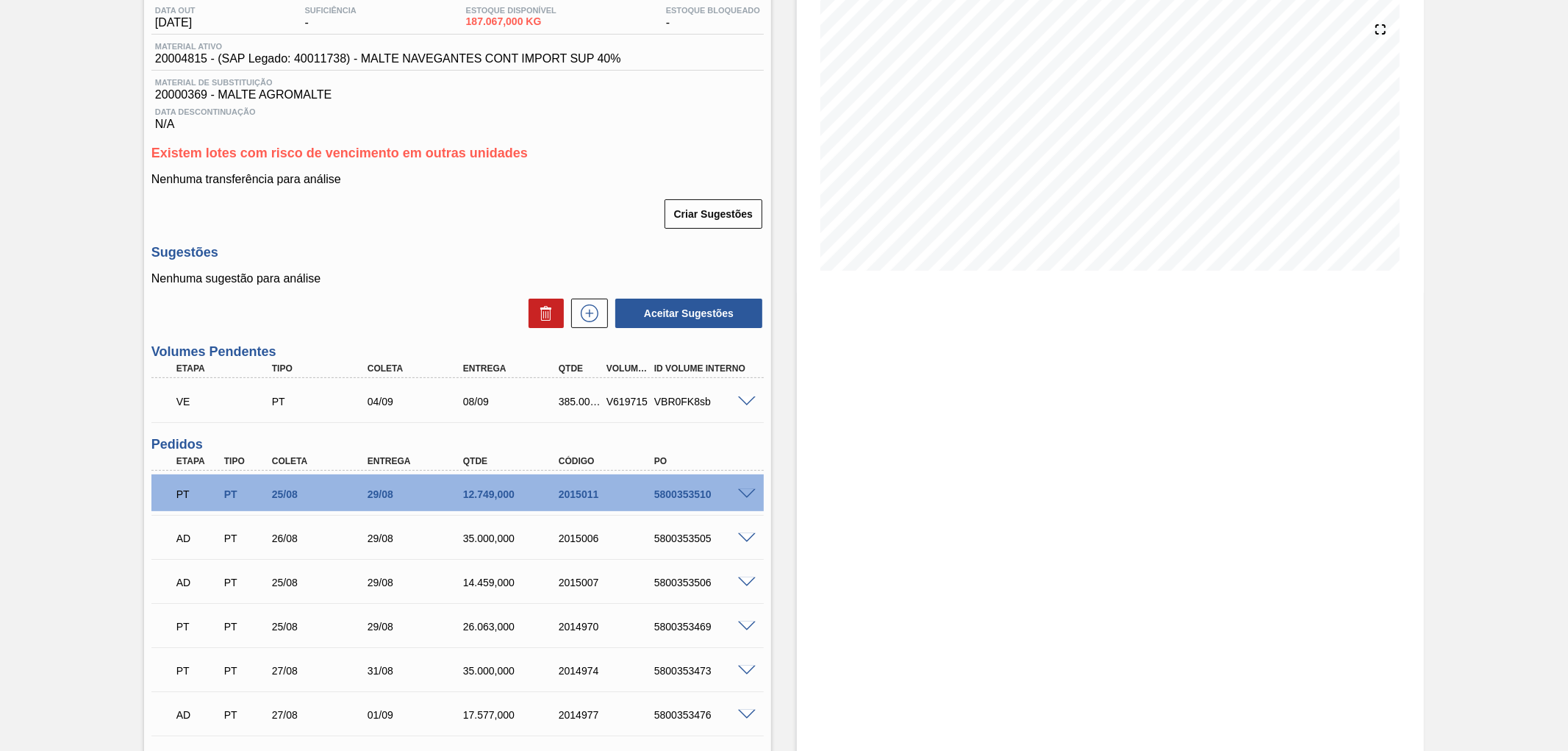
scroll to position [245, 0]
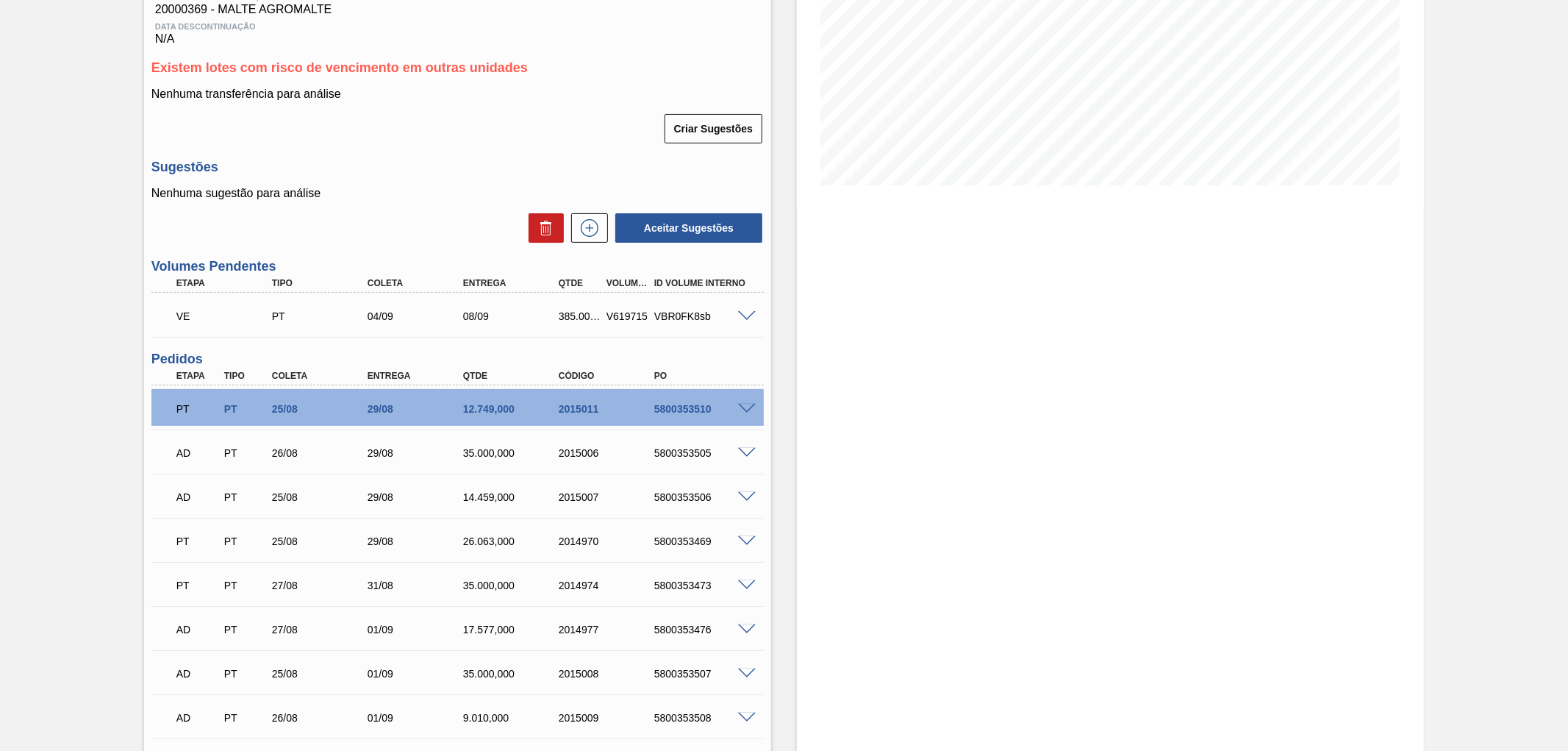
click at [744, 406] on span at bounding box center [747, 408] width 17 height 11
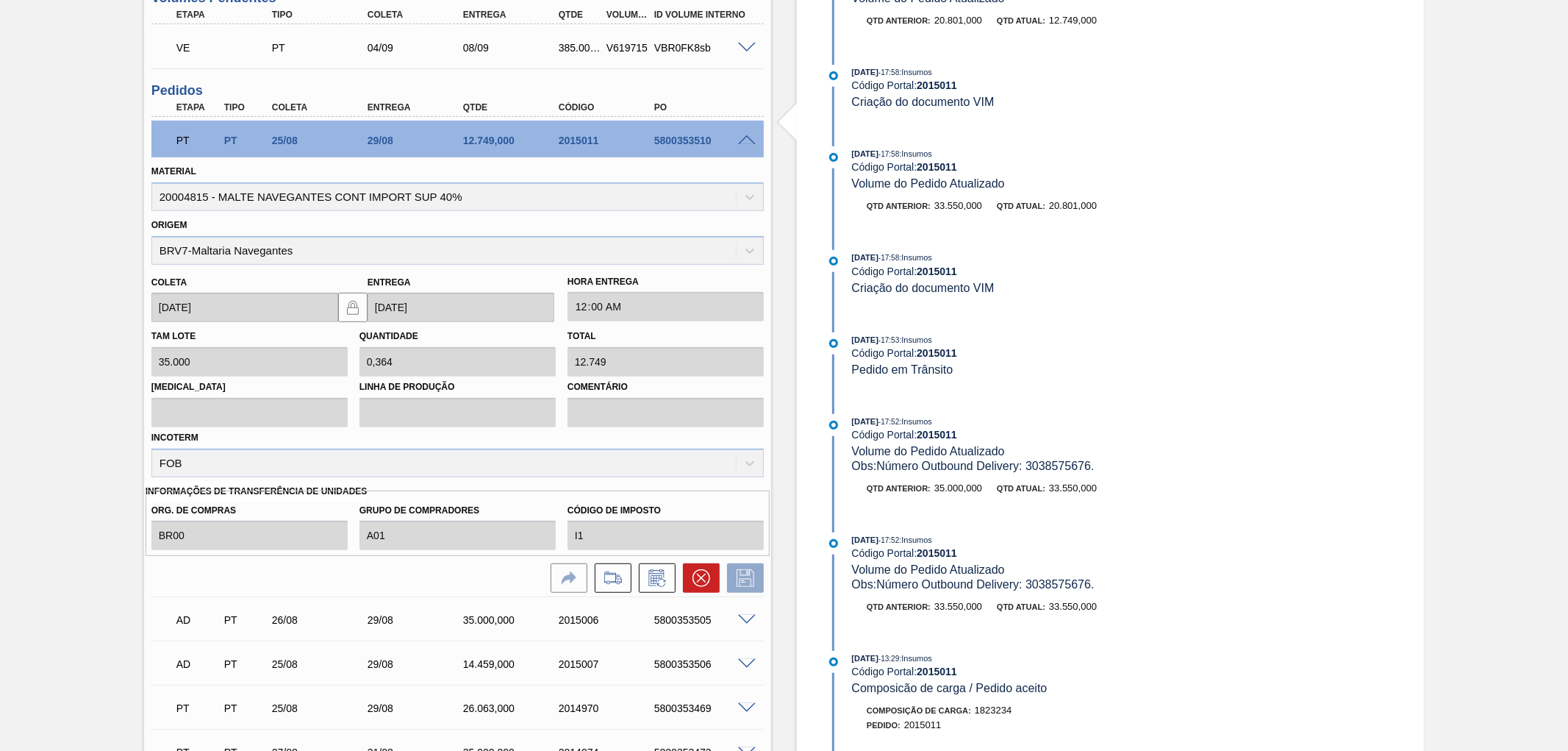
scroll to position [489, 0]
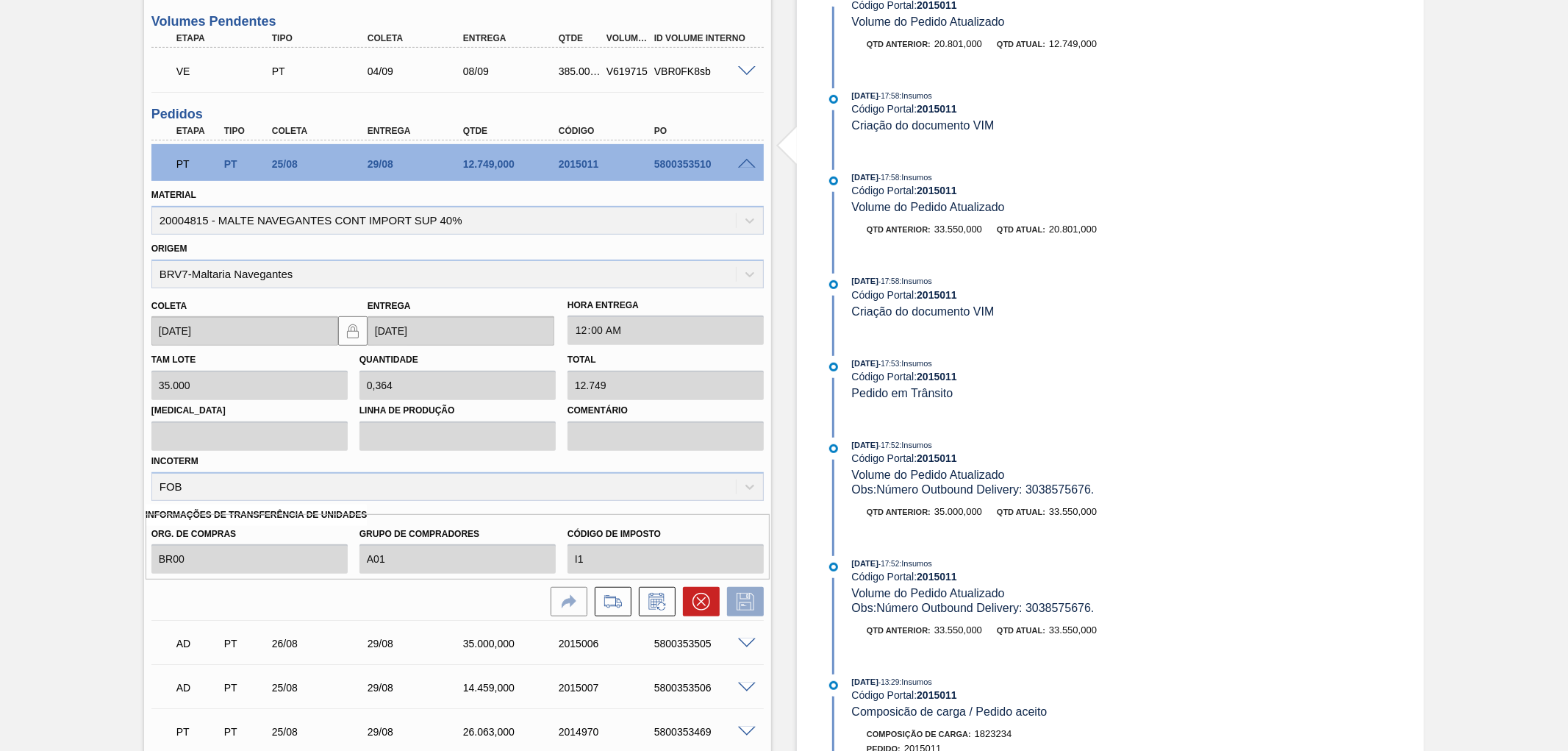
click at [743, 71] on span at bounding box center [747, 71] width 17 height 11
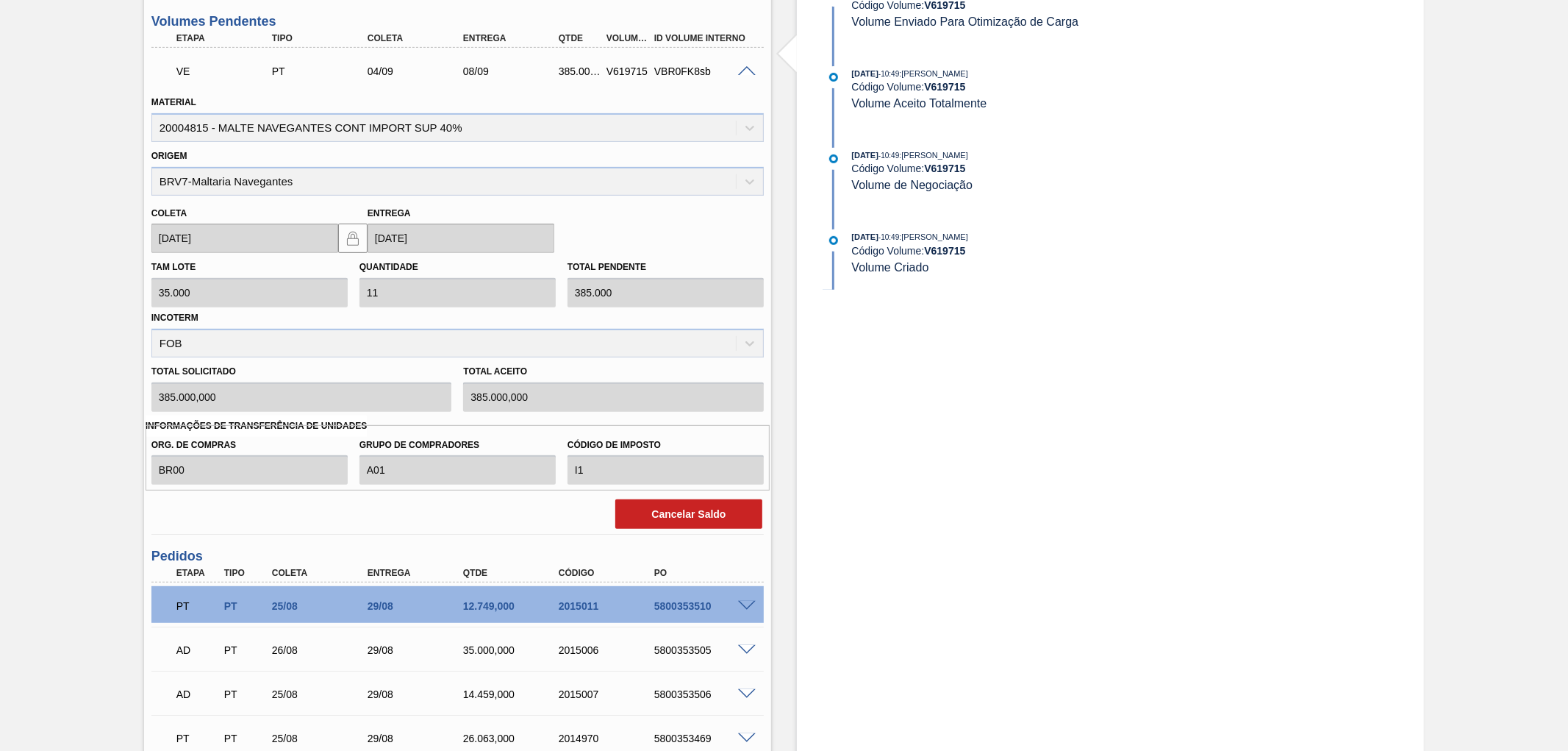
scroll to position [408, 0]
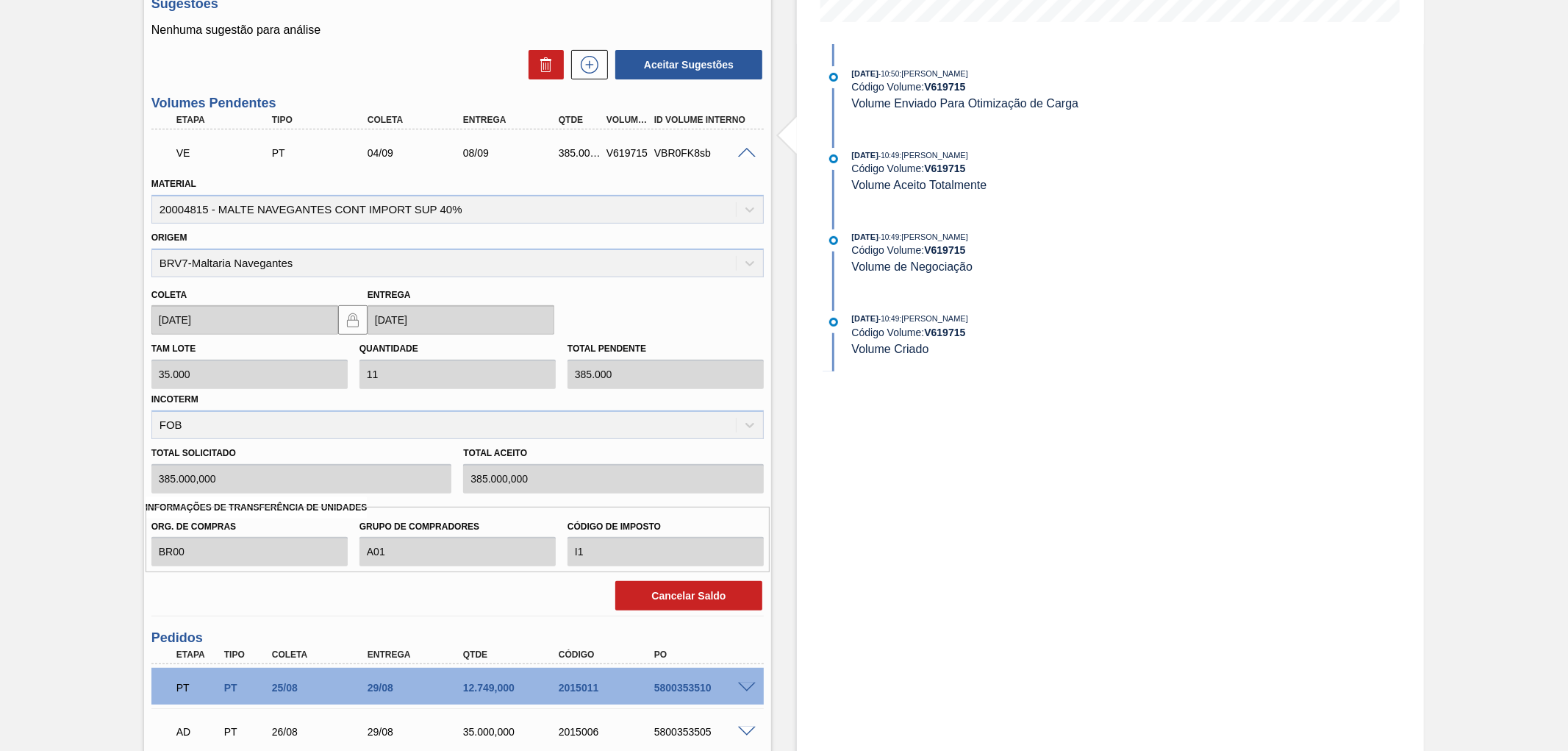
click at [753, 148] on span at bounding box center [747, 153] width 17 height 11
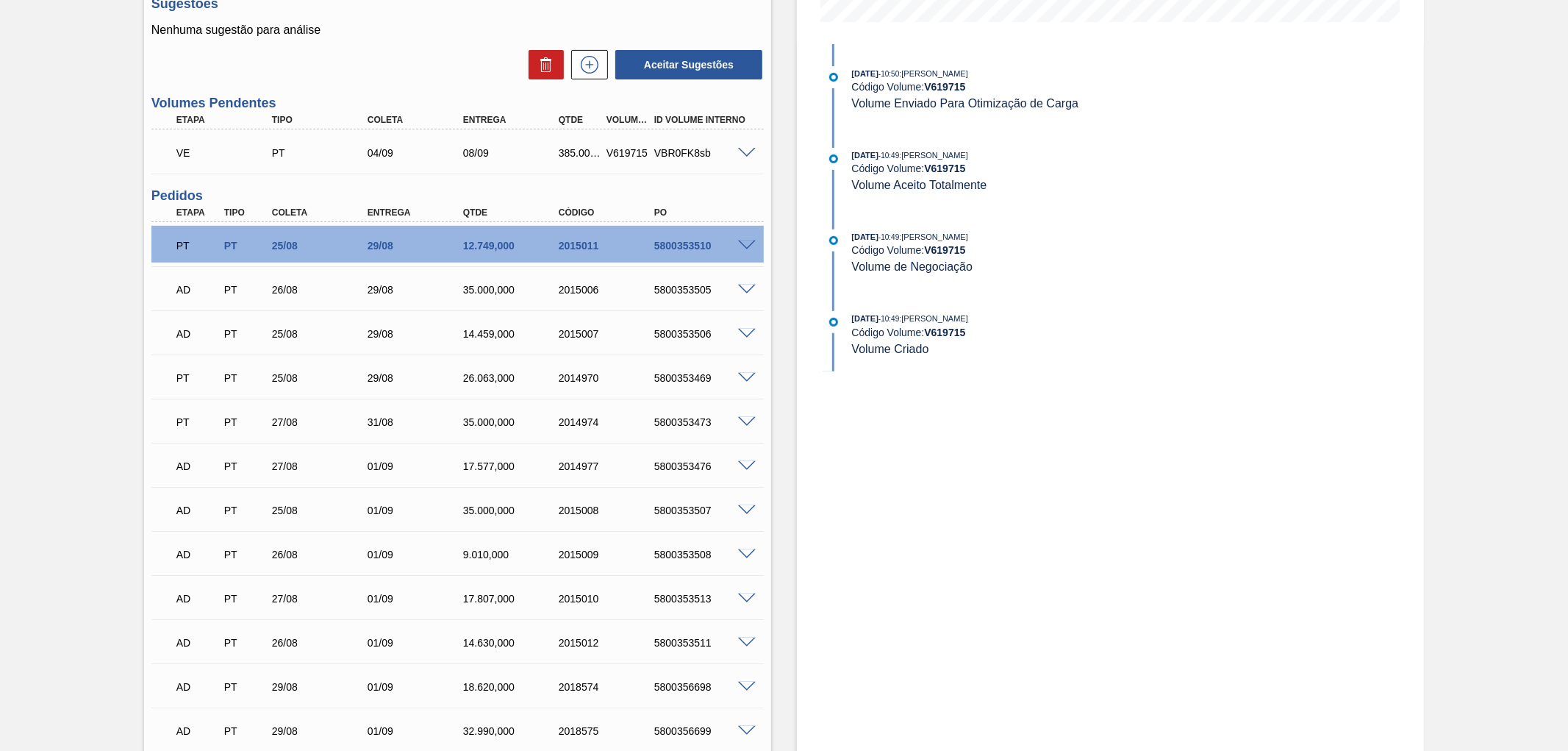
click at [747, 285] on span at bounding box center [747, 290] width 17 height 11
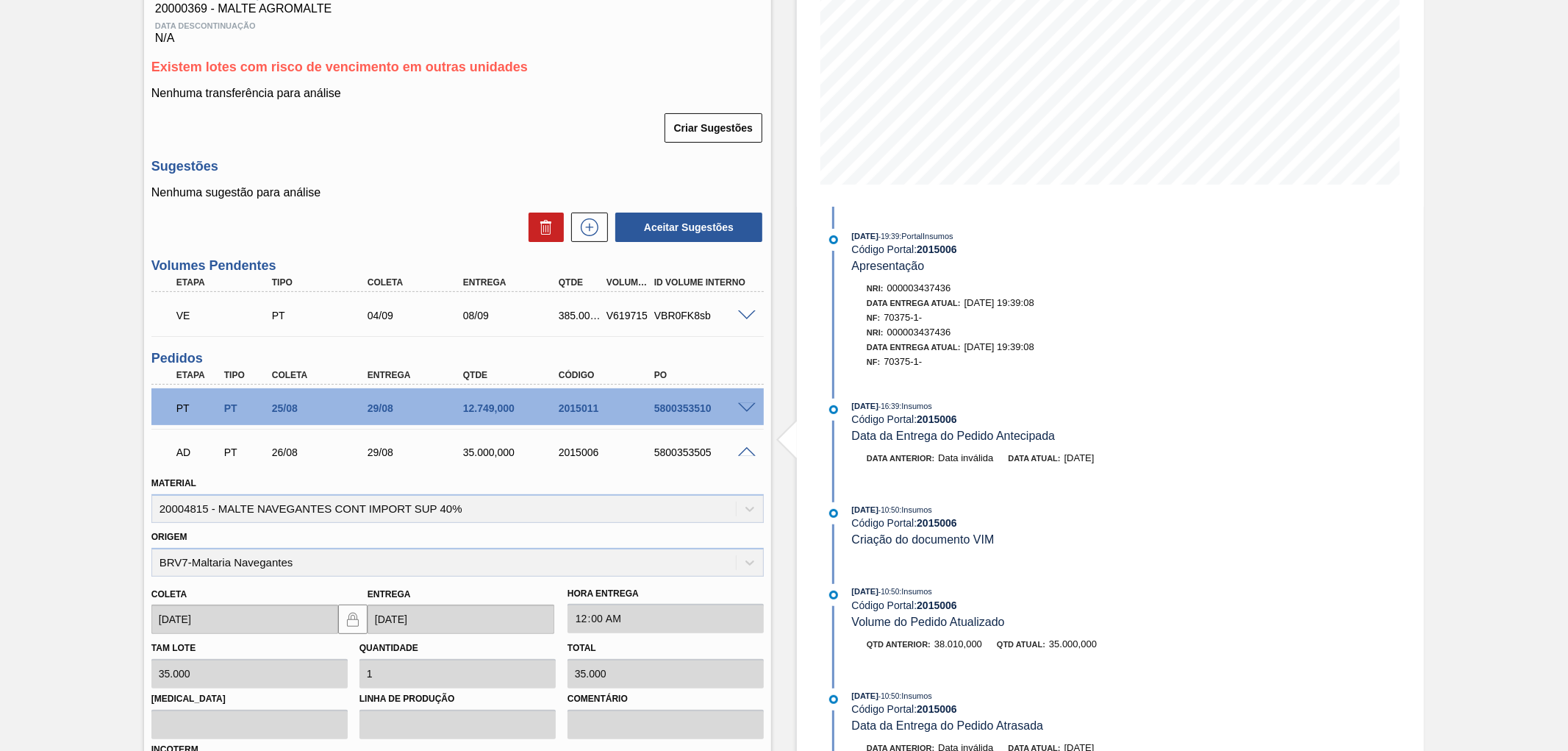
scroll to position [245, 0]
click at [743, 315] on span at bounding box center [747, 316] width 17 height 11
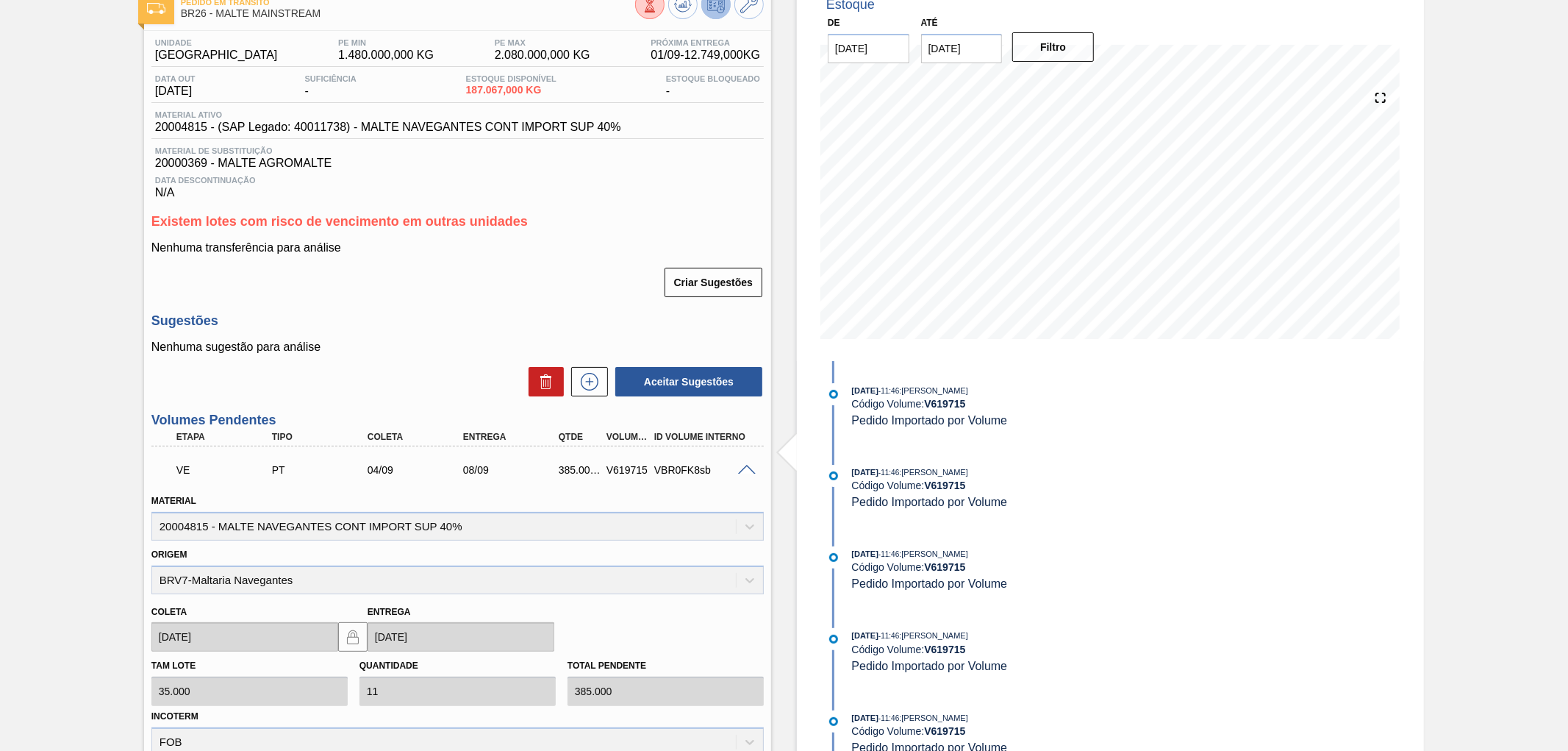
scroll to position [0, 0]
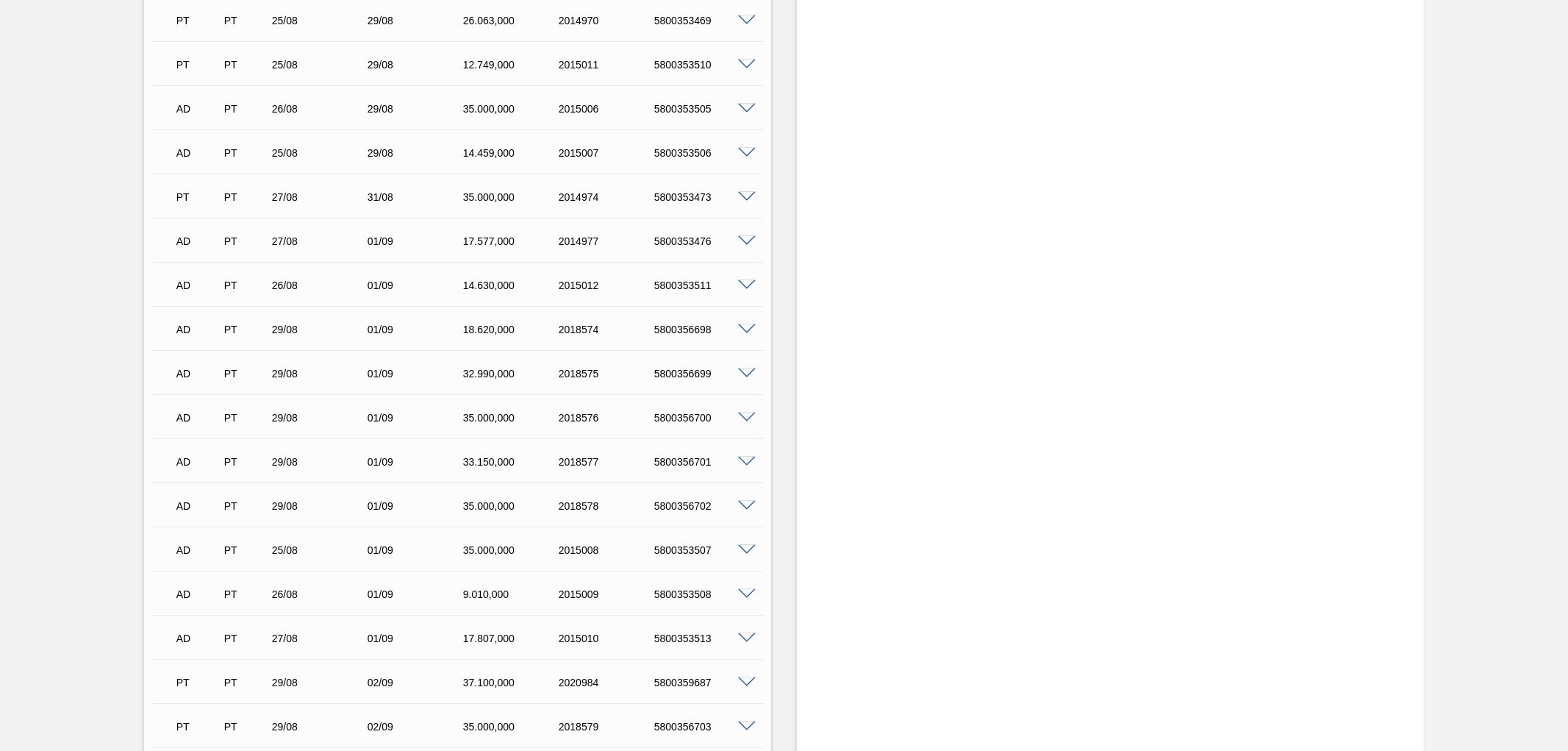
scroll to position [407, 0]
